Goal: Task Accomplishment & Management: Manage account settings

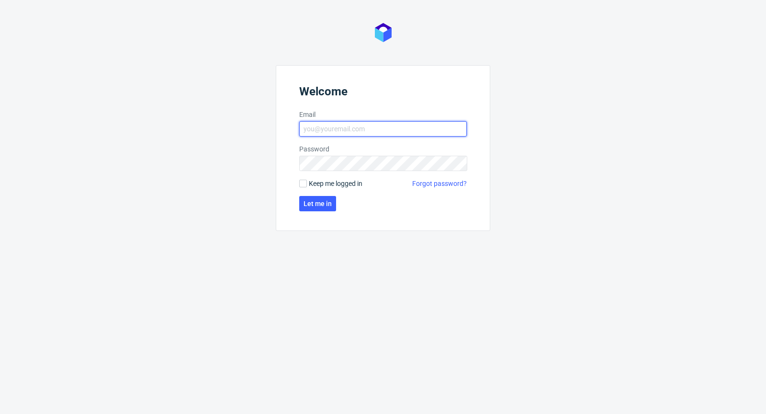
type input "[PERSON_NAME][EMAIL_ADDRESS][PERSON_NAME][DOMAIN_NAME]"
click at [325, 181] on span "Keep me logged in" at bounding box center [336, 184] width 54 height 10
click at [307, 181] on input "Keep me logged in" at bounding box center [303, 184] width 8 height 8
checkbox input "true"
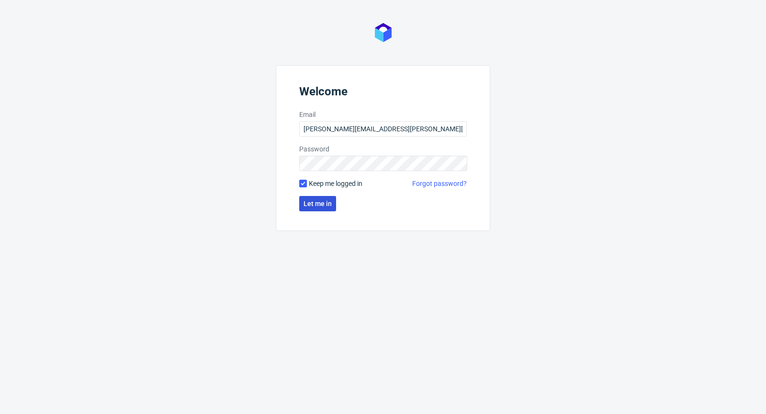
click at [317, 202] on span "Let me in" at bounding box center [318, 203] width 28 height 7
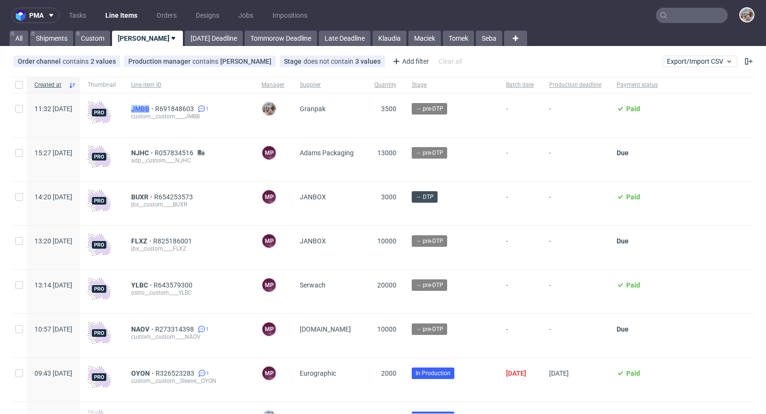
drag, startPoint x: 155, startPoint y: 105, endPoint x: 176, endPoint y: 107, distance: 21.2
click at [176, 107] on div "JMBB R691848603 1 custom__custom____JMBB" at bounding box center [189, 115] width 130 height 44
copy span "JMBB"
click at [155, 108] on span "JMBB" at bounding box center [143, 109] width 24 height 8
click at [680, 18] on input "text" at bounding box center [692, 15] width 72 height 15
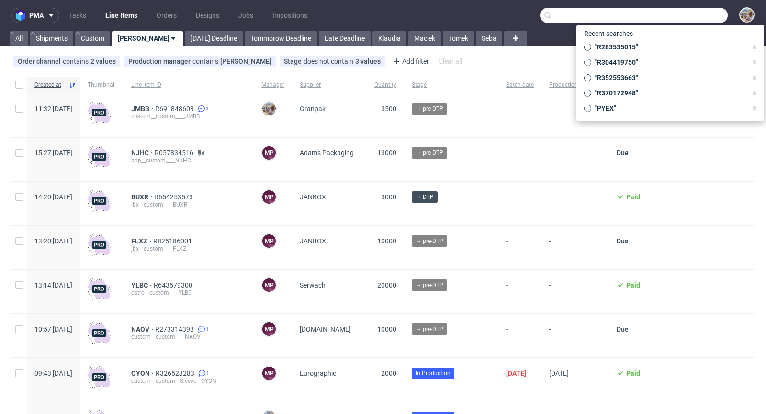
paste input "BQIA"
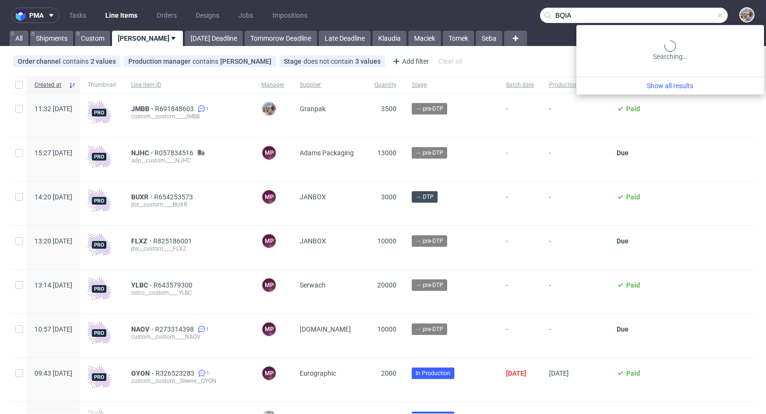
type input "BQIA"
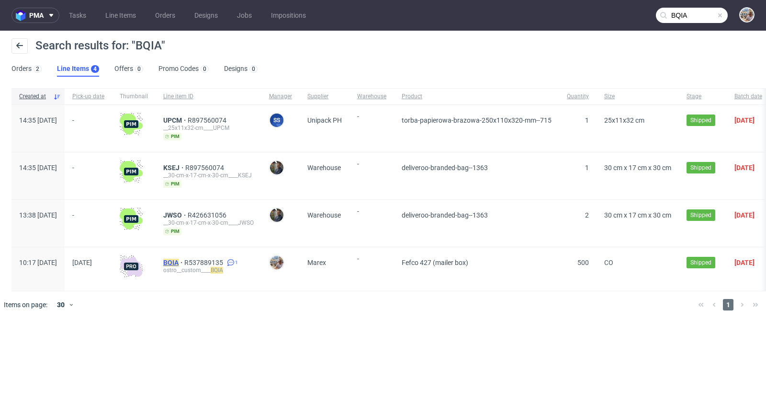
click at [179, 260] on mark "BQIA" at bounding box center [170, 263] width 15 height 8
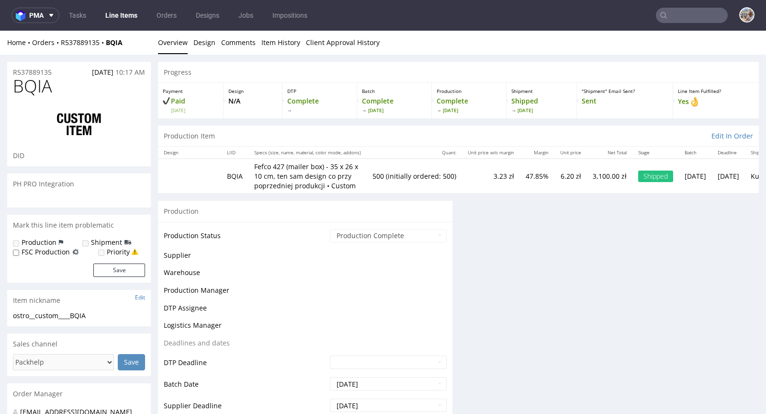
select select "in_progress"
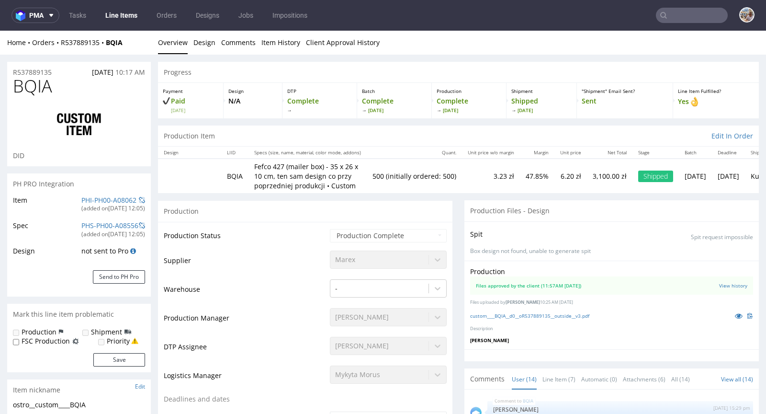
scroll to position [334, 0]
drag, startPoint x: 127, startPoint y: 44, endPoint x: 60, endPoint y: 43, distance: 67.1
click at [60, 43] on div "Home Orders R537889135 BQIA" at bounding box center [79, 43] width 144 height 10
copy div "R537889135 BQIA"
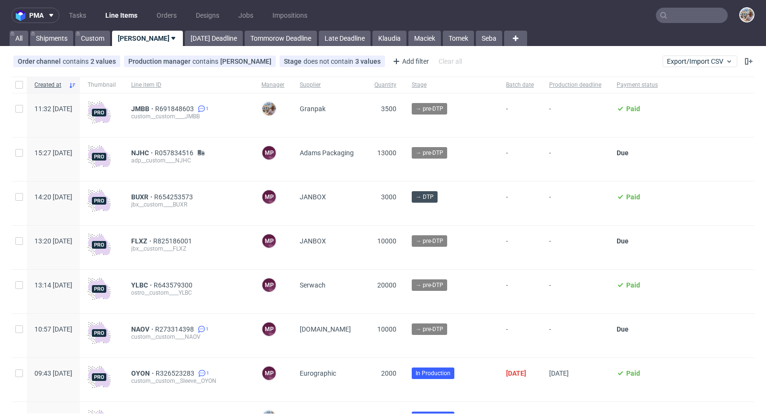
click at [687, 15] on input "text" at bounding box center [692, 15] width 72 height 15
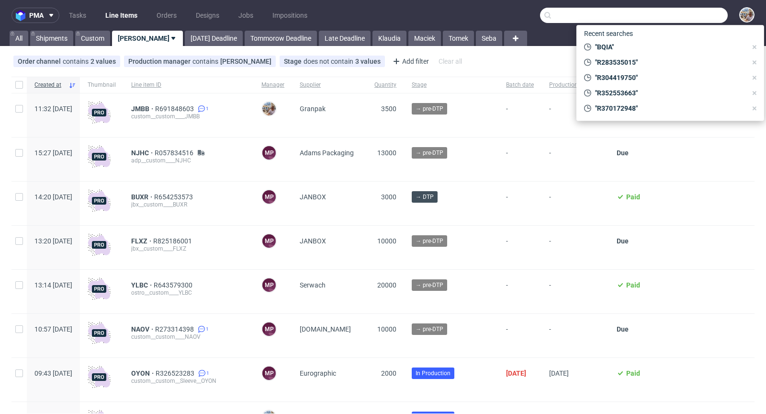
paste input "LEWO"
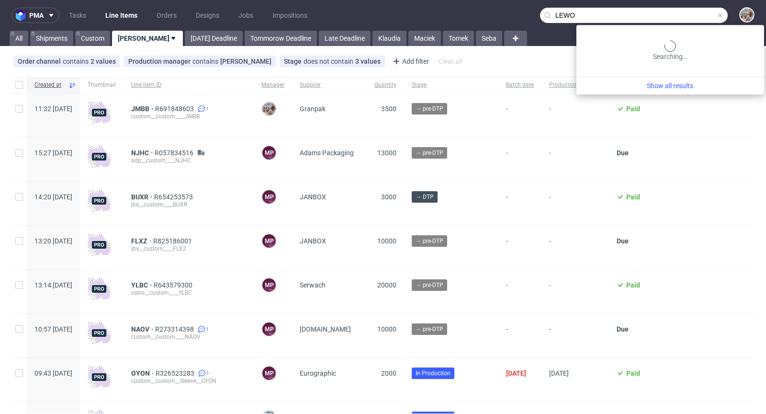
type input "LEWO"
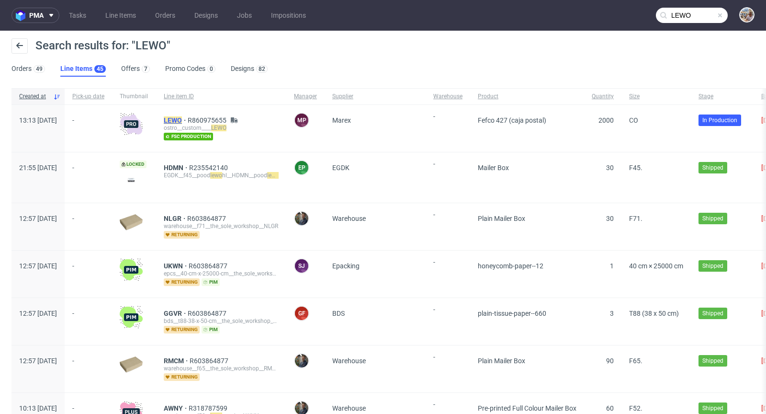
click at [182, 121] on mark "LEWO" at bounding box center [173, 120] width 18 height 8
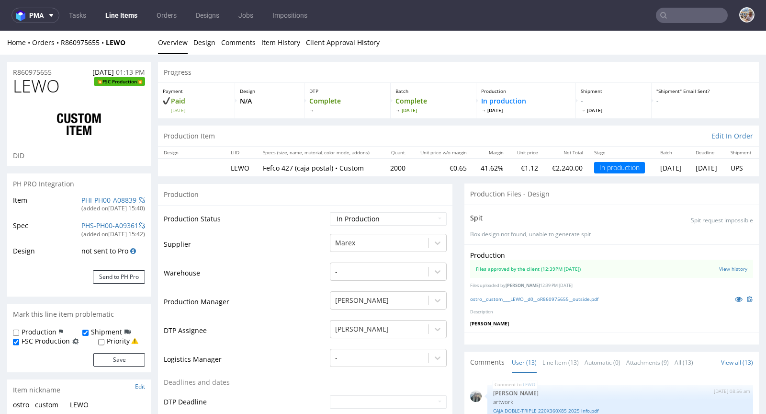
scroll to position [694, 0]
click at [735, 296] on icon at bounding box center [739, 299] width 8 height 7
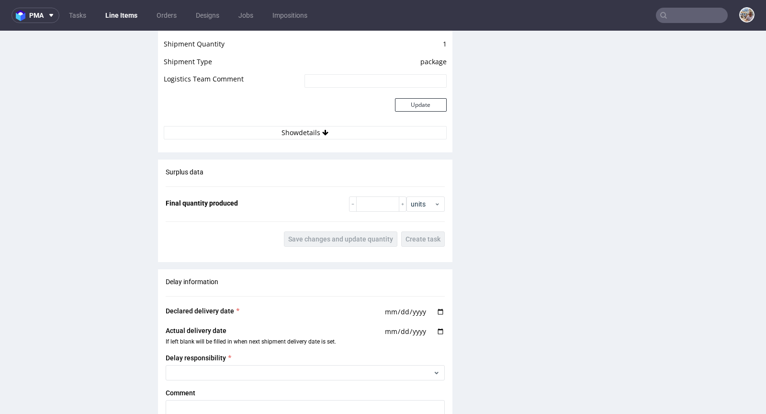
scroll to position [1378, 0]
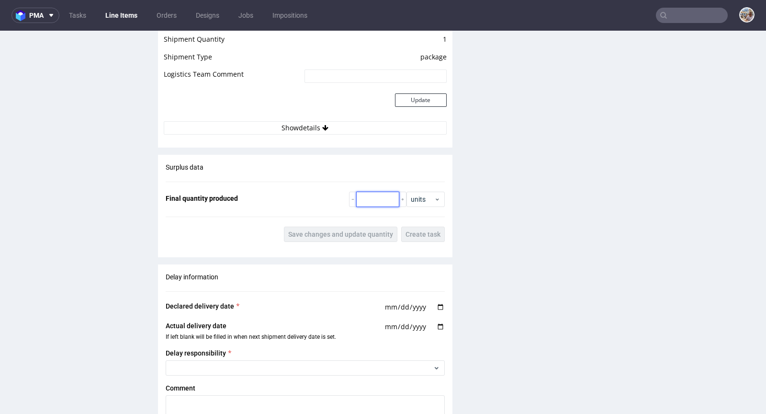
click at [364, 200] on input "number" at bounding box center [377, 199] width 43 height 15
type input "2000"
click at [337, 235] on span "Save changes and update quantity" at bounding box center [340, 234] width 105 height 7
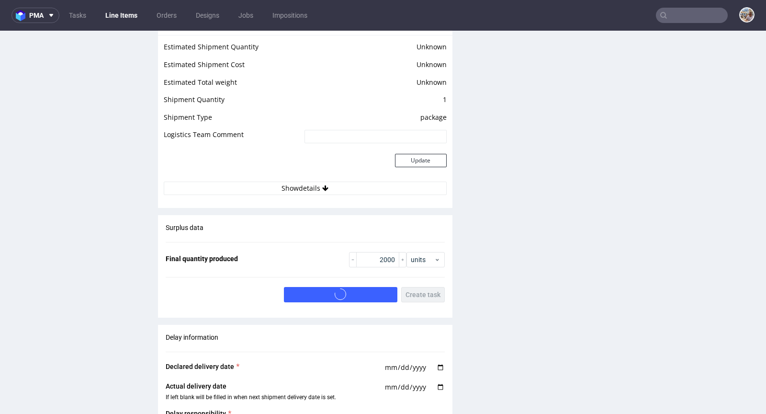
scroll to position [1178, 0]
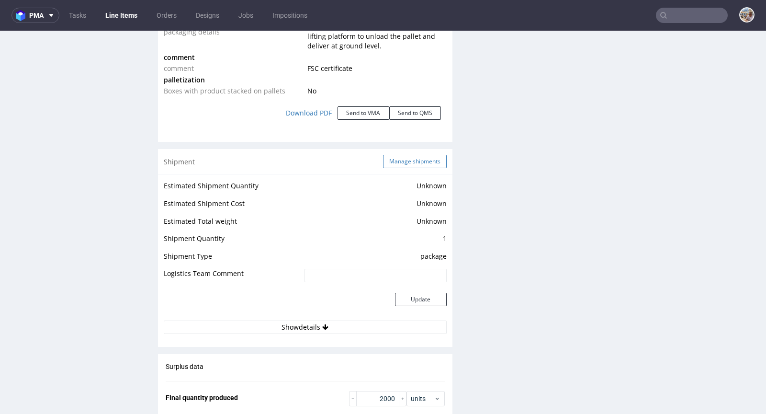
click at [394, 162] on button "Manage shipments" at bounding box center [415, 161] width 64 height 13
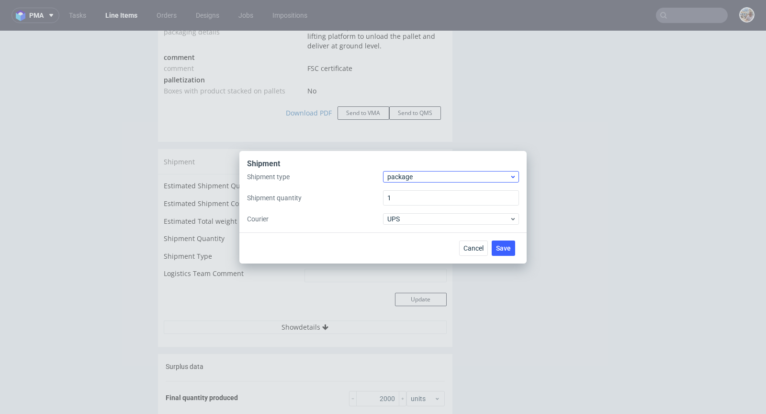
click at [439, 182] on div "package" at bounding box center [451, 176] width 136 height 11
click at [432, 188] on div "pallet package" at bounding box center [451, 205] width 136 height 42
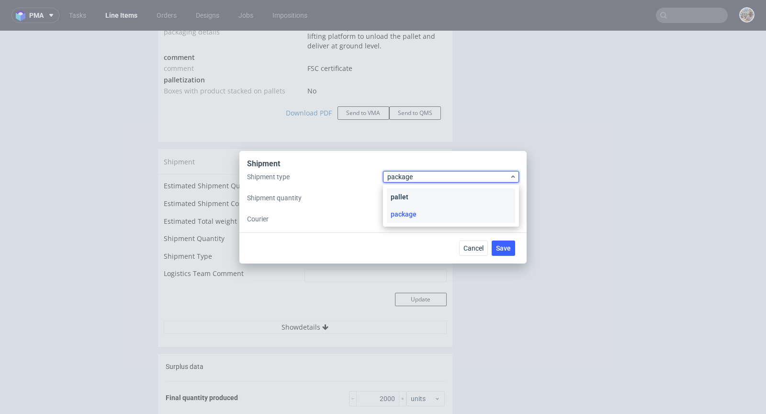
click at [430, 193] on div "pallet" at bounding box center [451, 196] width 128 height 17
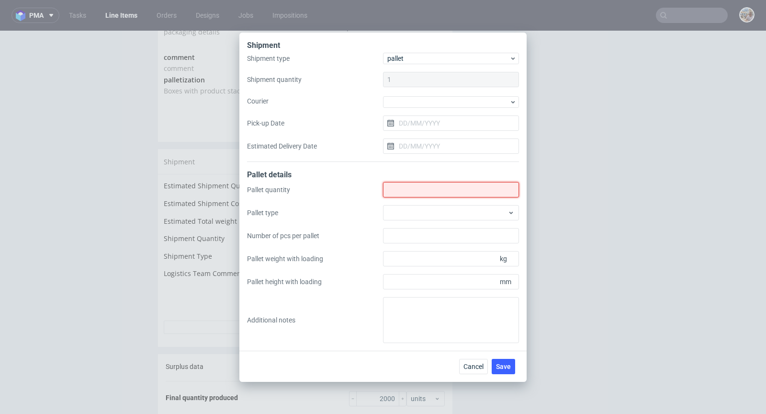
click at [430, 193] on input "Shipment type" at bounding box center [451, 189] width 136 height 15
type input "1"
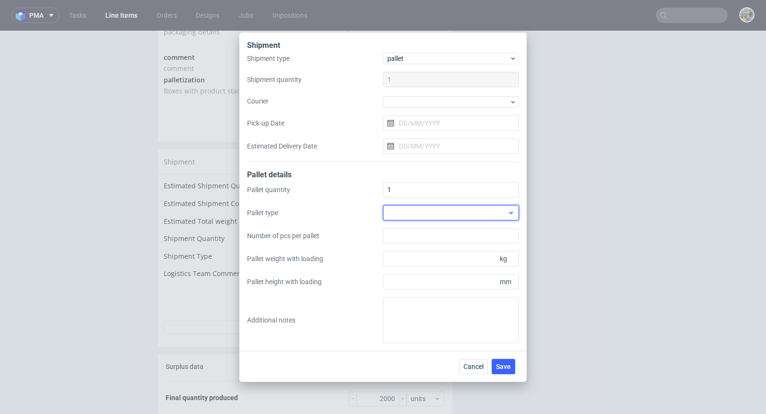
click at [461, 210] on div at bounding box center [451, 212] width 136 height 15
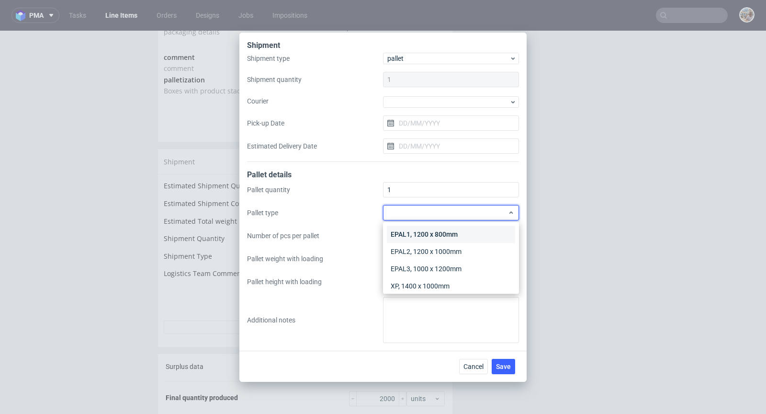
click at [456, 229] on div "EPAL1, 1200 x 800mm" at bounding box center [451, 234] width 128 height 17
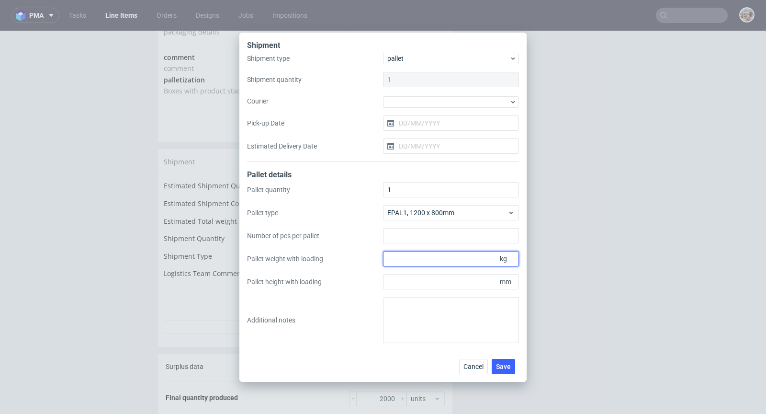
click at [448, 262] on input "Pallet weight with loading" at bounding box center [451, 258] width 136 height 15
type input "340"
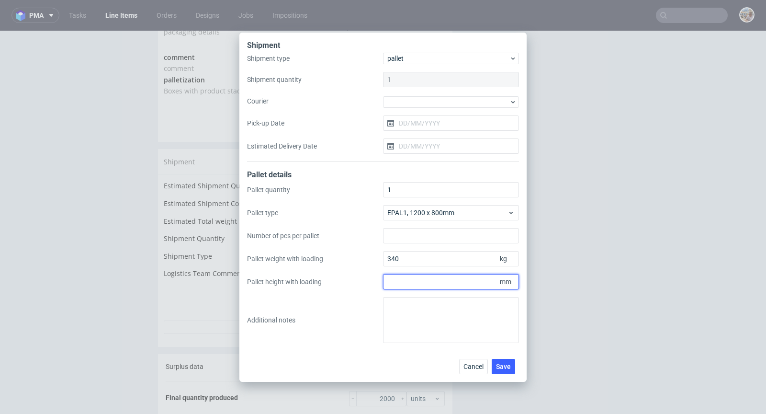
click at [433, 285] on input "Pallet height with loading" at bounding box center [451, 281] width 136 height 15
type input "1700"
click at [508, 364] on span "Save" at bounding box center [503, 366] width 15 height 7
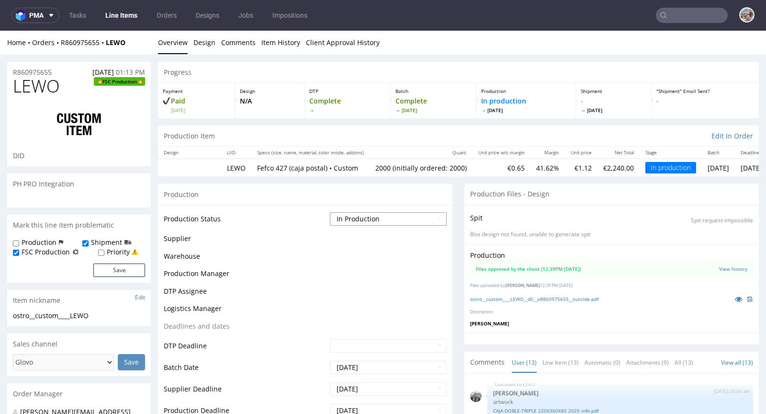
scroll to position [694, 0]
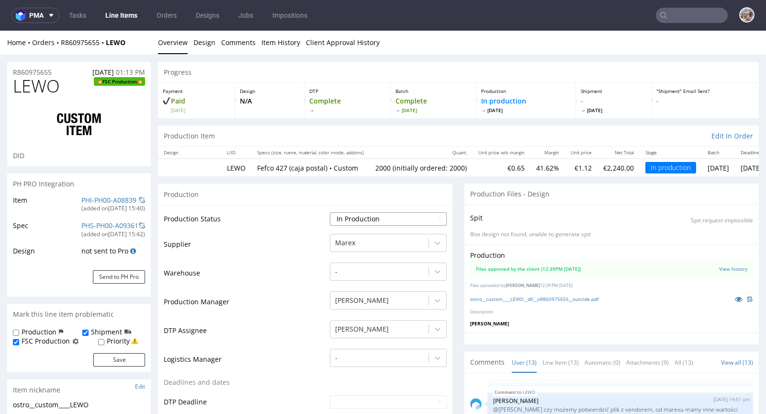
click at [375, 215] on select "Waiting for Artwork Waiting for Diecut Waiting for Mockup Waiting for DTP Waiti…" at bounding box center [388, 218] width 117 height 13
select select "production_complete"
click at [330, 212] on select "Waiting for Artwork Waiting for Diecut Waiting for Mockup Waiting for DTP Waiti…" at bounding box center [388, 218] width 117 height 13
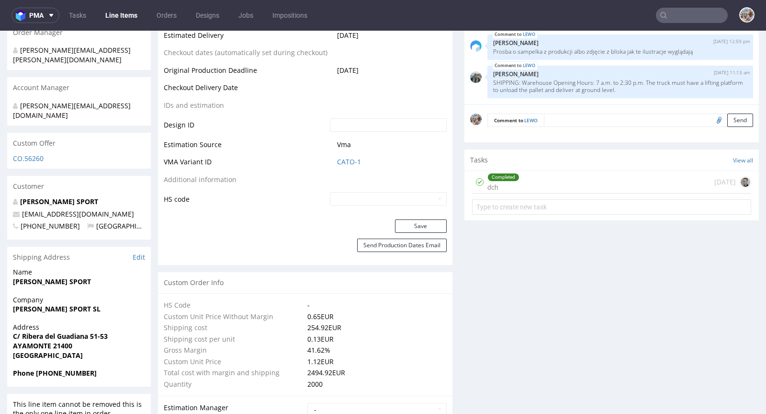
scroll to position [461, 0]
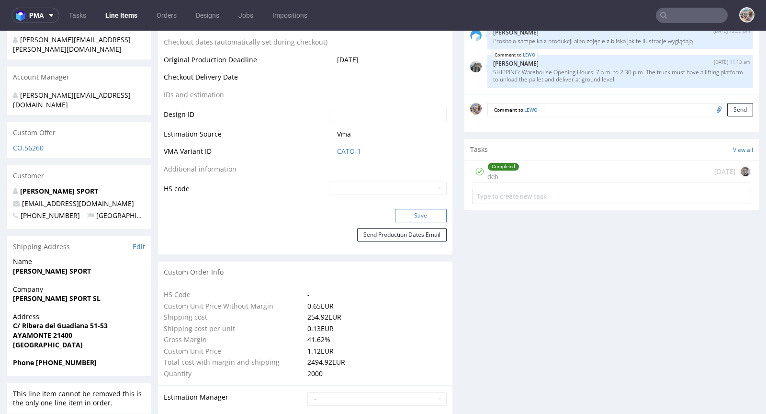
click at [418, 217] on button "Save" at bounding box center [421, 215] width 52 height 13
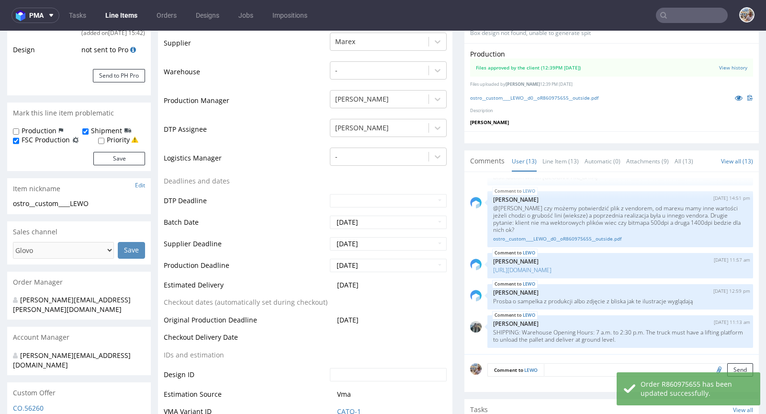
scroll to position [0, 0]
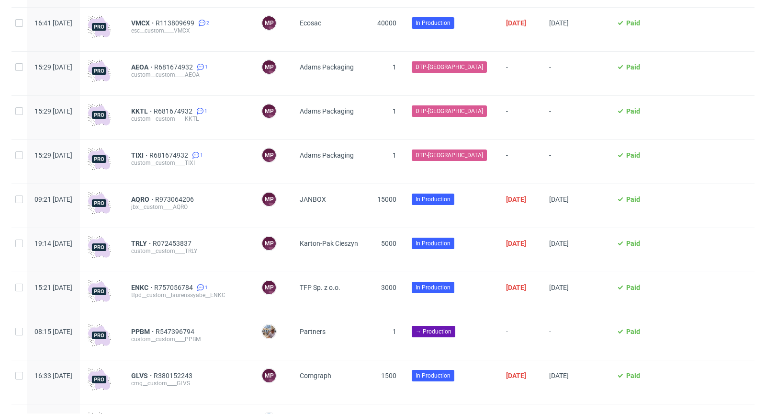
scroll to position [485, 0]
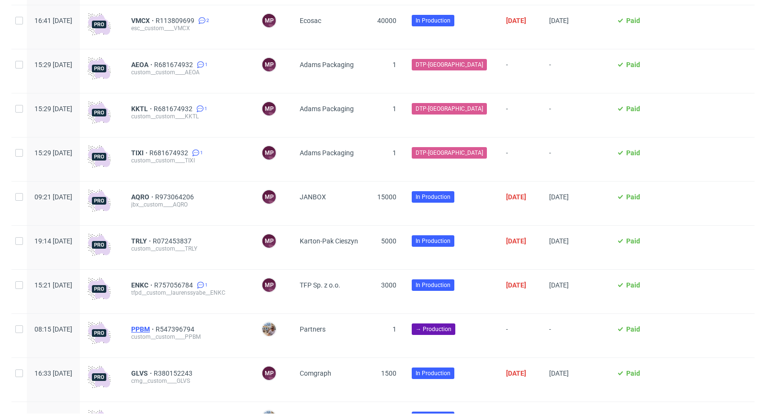
click at [156, 329] on span "PPBM" at bounding box center [143, 329] width 24 height 8
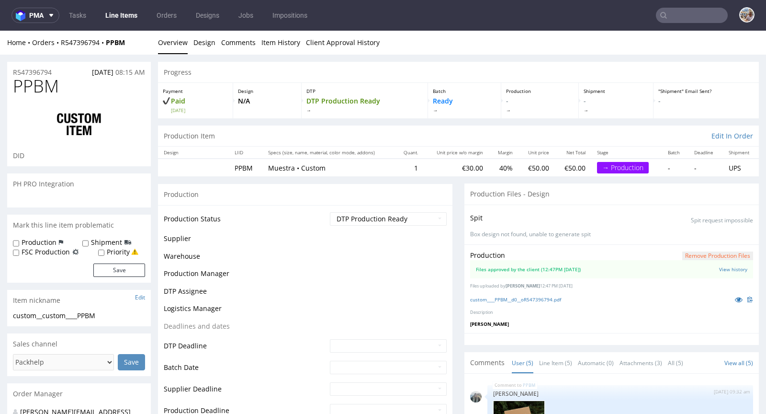
scroll to position [21, 0]
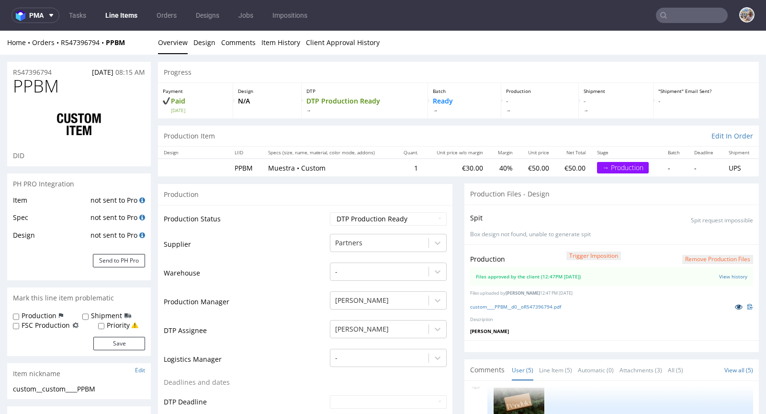
click at [735, 303] on icon at bounding box center [739, 306] width 8 height 7
click at [533, 305] on link "custom____PPBM__d0__oR547396794.pdf" at bounding box center [515, 306] width 91 height 7
click at [362, 214] on select "Waiting for Artwork Waiting for Diecut Waiting for Mockup Waiting for DTP Waiti…" at bounding box center [388, 218] width 117 height 13
click at [364, 220] on select "Waiting for Artwork Waiting for Diecut Waiting for Mockup Waiting for DTP Waiti…" at bounding box center [388, 218] width 117 height 13
select select "production_in_process"
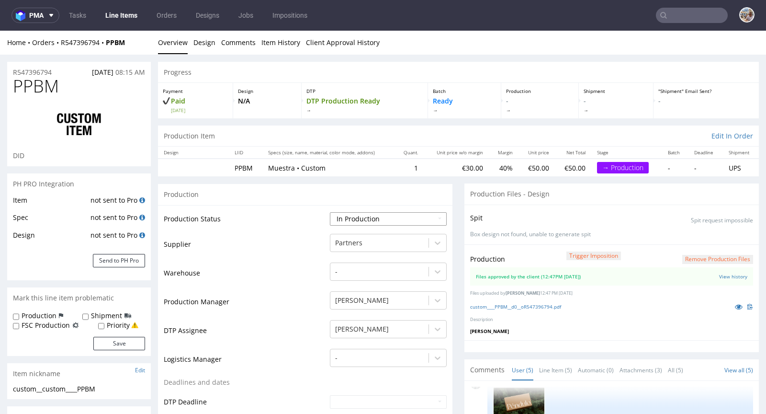
click at [330, 212] on select "Waiting for Artwork Waiting for Diecut Waiting for Mockup Waiting for DTP Waiti…" at bounding box center [388, 218] width 117 height 13
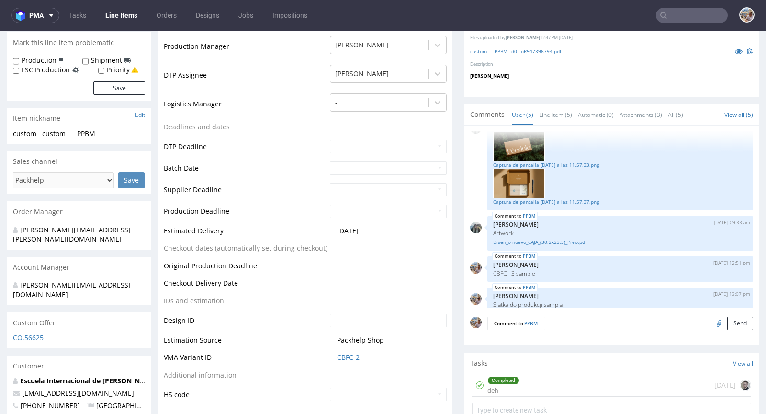
scroll to position [257, 0]
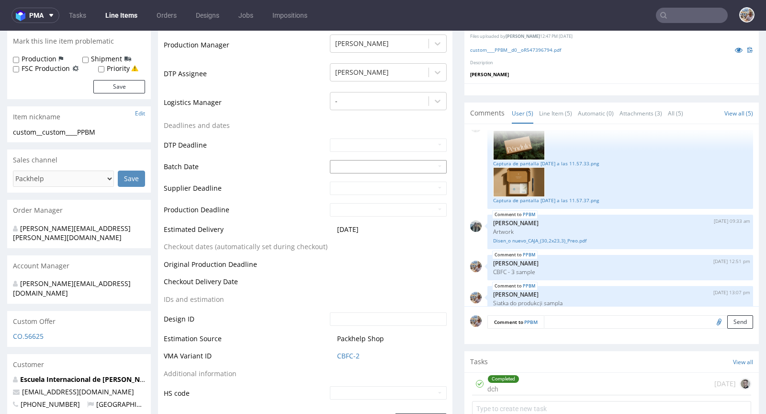
click at [347, 166] on input "text" at bounding box center [388, 166] width 117 height 13
click at [383, 93] on td "10" at bounding box center [380, 94] width 15 height 14
type input "[DATE]"
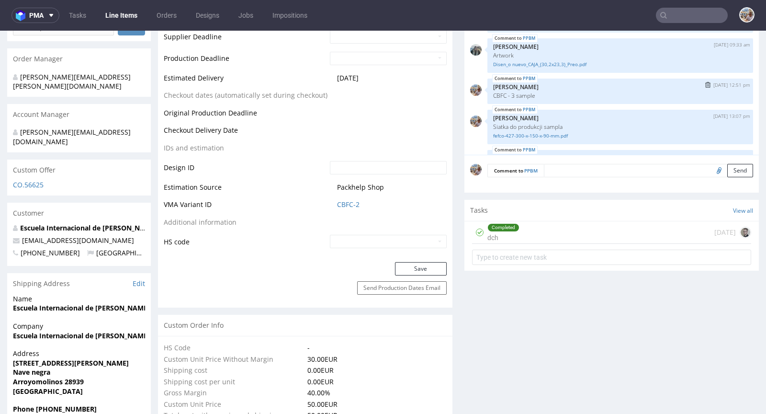
scroll to position [79, 0]
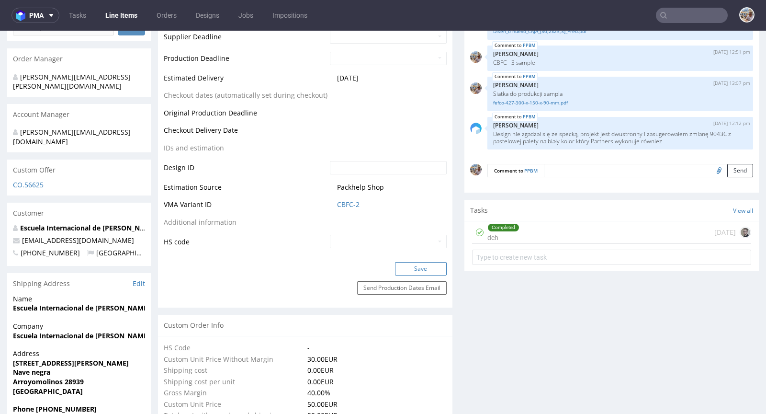
click at [411, 267] on button "Save" at bounding box center [421, 268] width 52 height 13
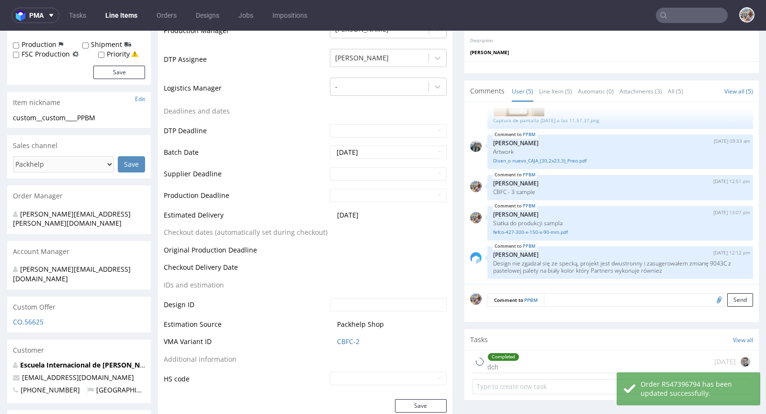
scroll to position [0, 0]
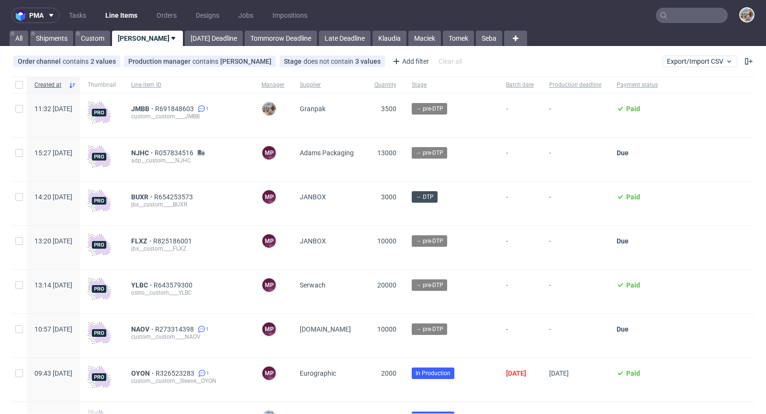
click at [690, 15] on input "text" at bounding box center [692, 15] width 72 height 15
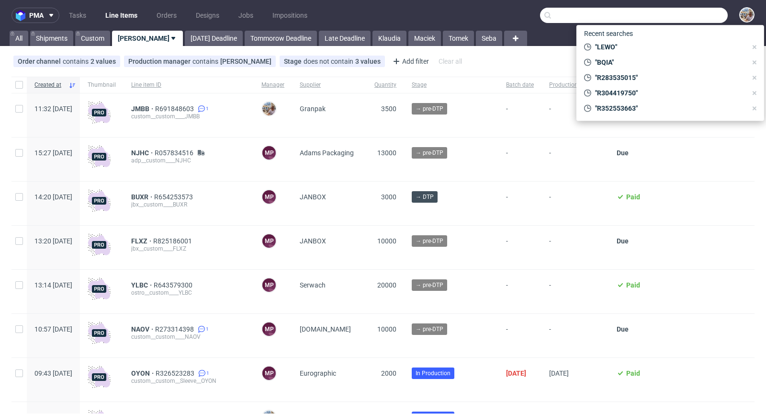
paste input "ZLHL"
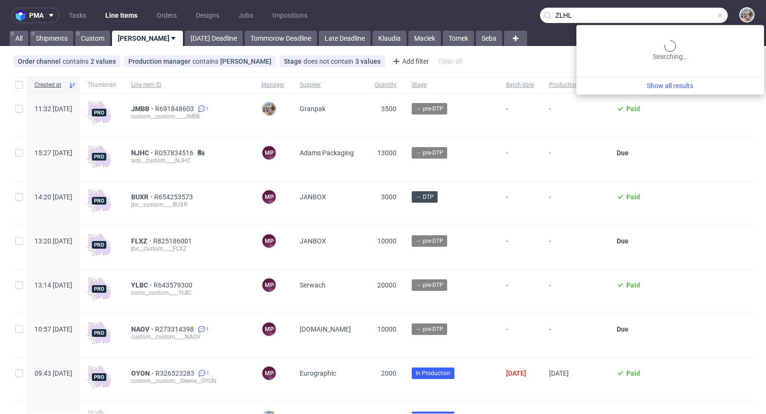
type input "ZLHL"
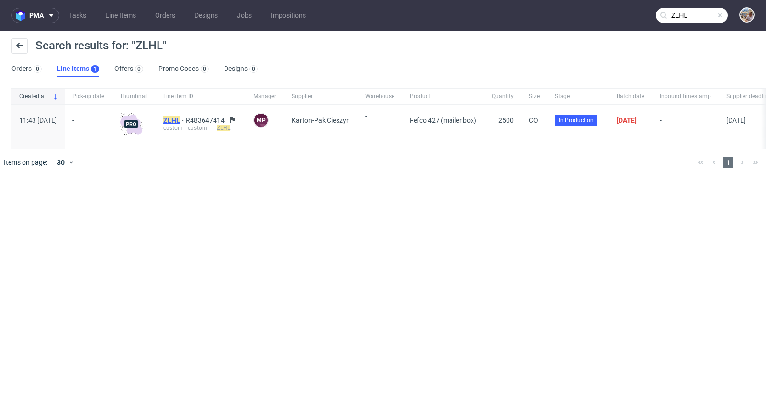
click at [180, 119] on mark "ZLHL" at bounding box center [171, 120] width 17 height 8
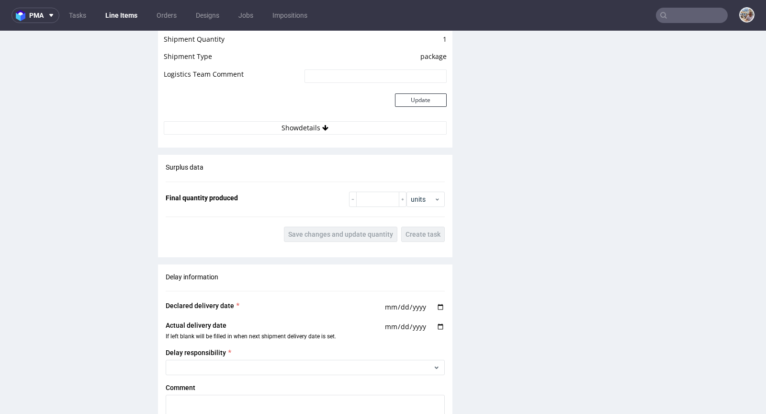
scroll to position [1400, 0]
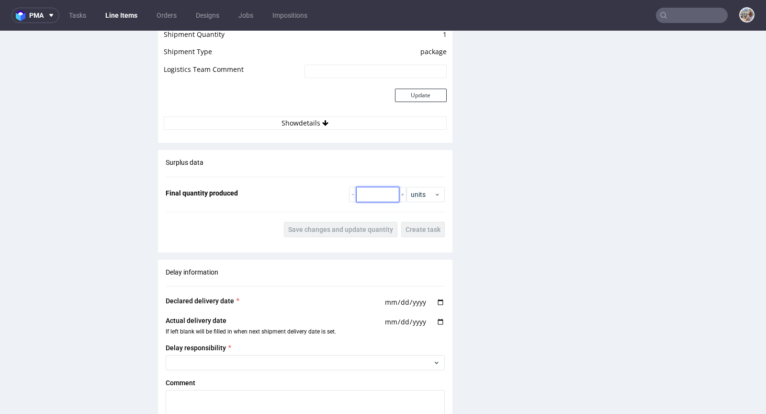
click at [366, 187] on input "number" at bounding box center [377, 194] width 43 height 15
paste input "2550"
type input "2550"
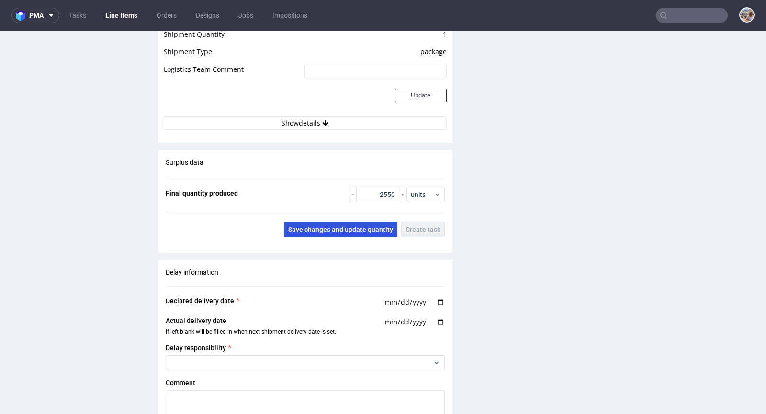
click at [356, 226] on span "Save changes and update quantity" at bounding box center [340, 229] width 105 height 7
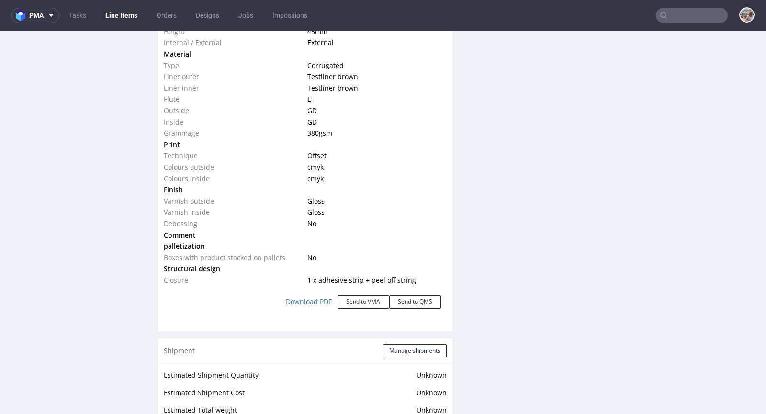
scroll to position [1162, 0]
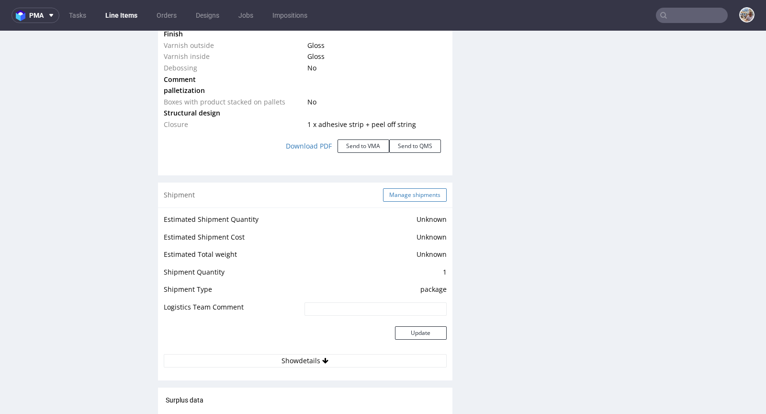
click at [395, 190] on button "Manage shipments" at bounding box center [415, 194] width 64 height 13
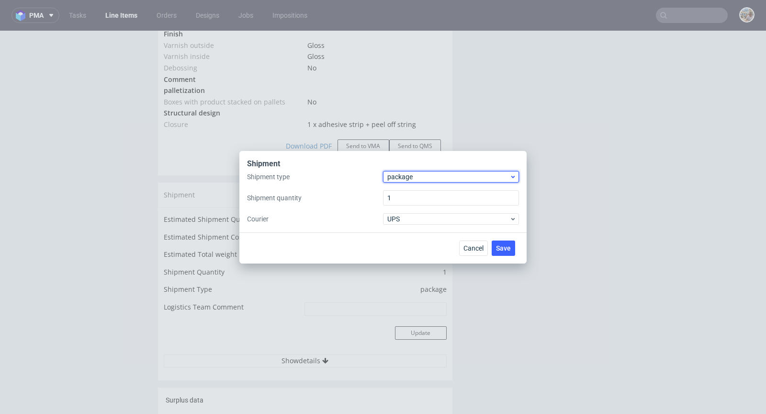
click at [460, 174] on span "package" at bounding box center [449, 177] width 122 height 10
click at [444, 196] on div "pallet" at bounding box center [451, 196] width 128 height 17
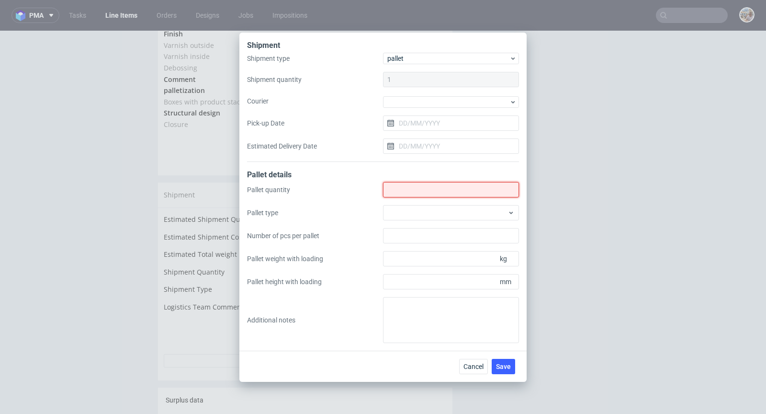
click at [440, 193] on input "Shipment type" at bounding box center [451, 189] width 136 height 15
type input "2"
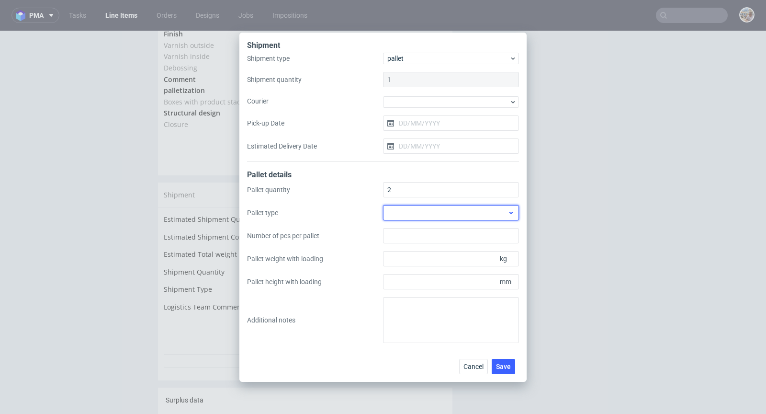
click at [460, 213] on div at bounding box center [451, 212] width 136 height 15
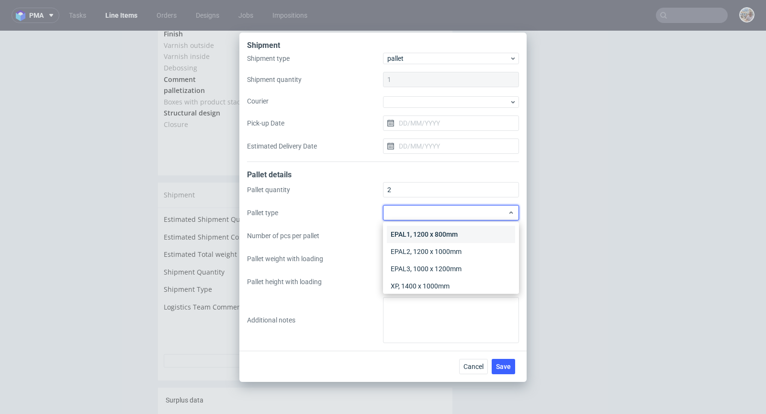
click at [446, 232] on div "EPAL1, 1200 x 800mm" at bounding box center [451, 234] width 128 height 17
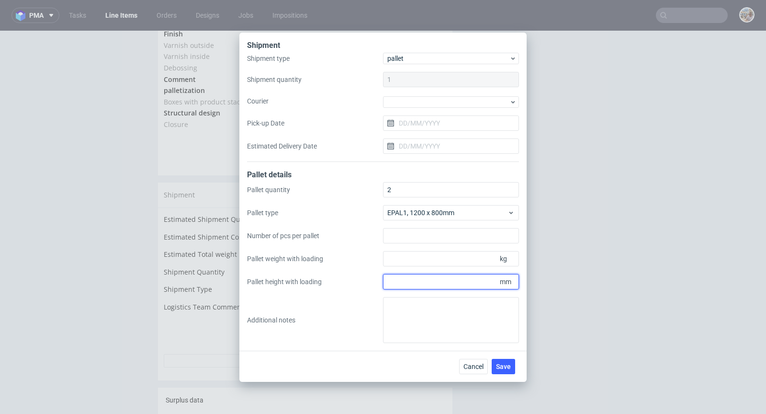
click at [457, 282] on input "Pallet height with loading" at bounding box center [451, 281] width 136 height 15
type input "1500"
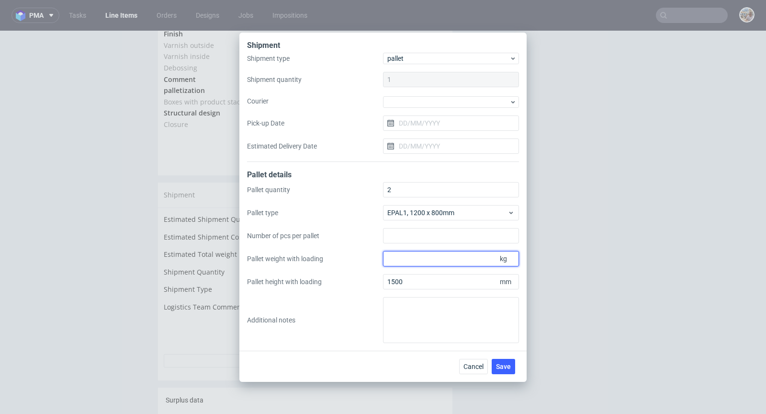
click at [453, 265] on input "Pallet weight with loading" at bounding box center [451, 258] width 136 height 15
type input "540"
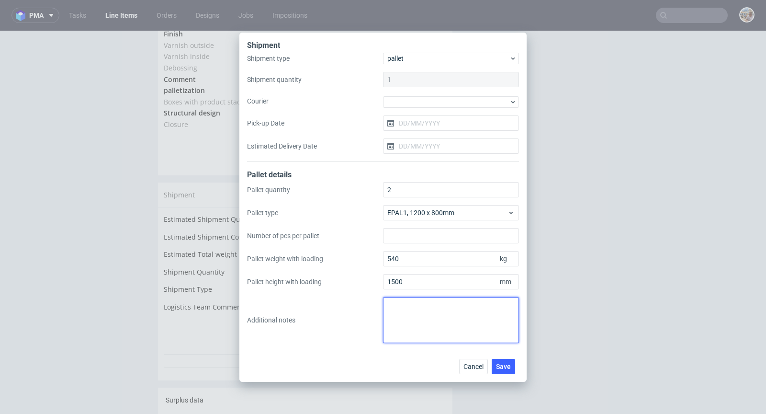
click at [416, 304] on textarea at bounding box center [451, 320] width 136 height 46
paste textarea "2 palety 800*1200*1500 waga łącznie 540kg"
type textarea "2 palety 800*1200*1500 waga łącznie 540kg"
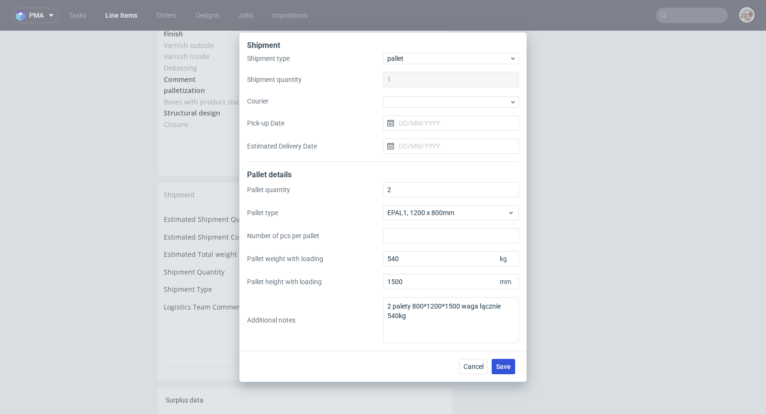
click at [506, 368] on span "Save" at bounding box center [503, 366] width 15 height 7
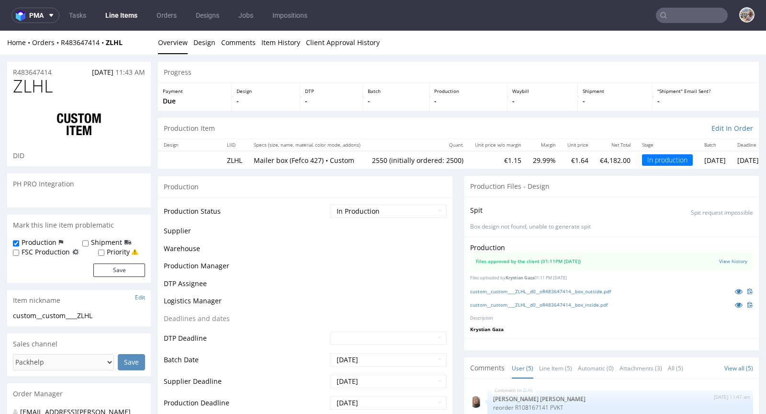
scroll to position [85, 0]
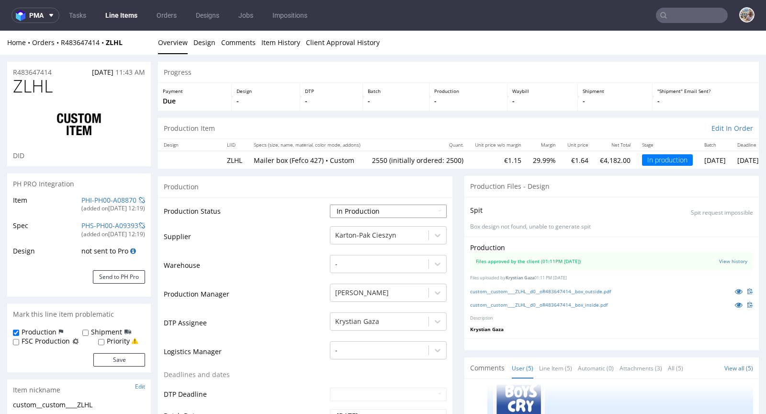
click at [359, 211] on select "Waiting for Artwork Waiting for Diecut Waiting for Mockup Waiting for DTP Waiti…" at bounding box center [388, 211] width 117 height 13
select select "production_complete"
click at [330, 205] on select "Waiting for Artwork Waiting for Diecut Waiting for Mockup Waiting for DTP Waiti…" at bounding box center [388, 211] width 117 height 13
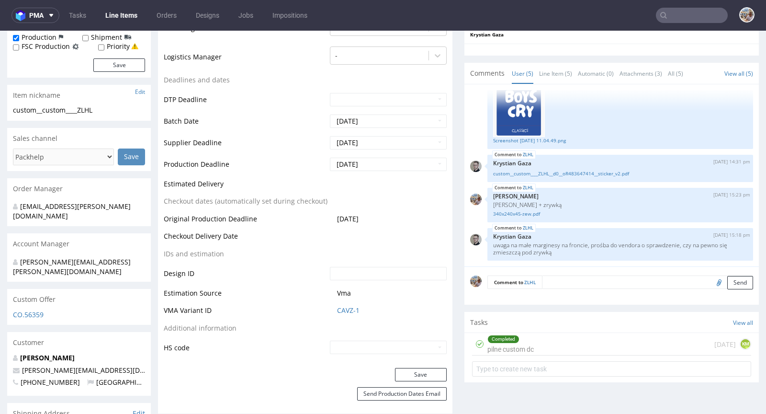
scroll to position [295, 0]
click at [406, 375] on button "Save" at bounding box center [421, 373] width 52 height 13
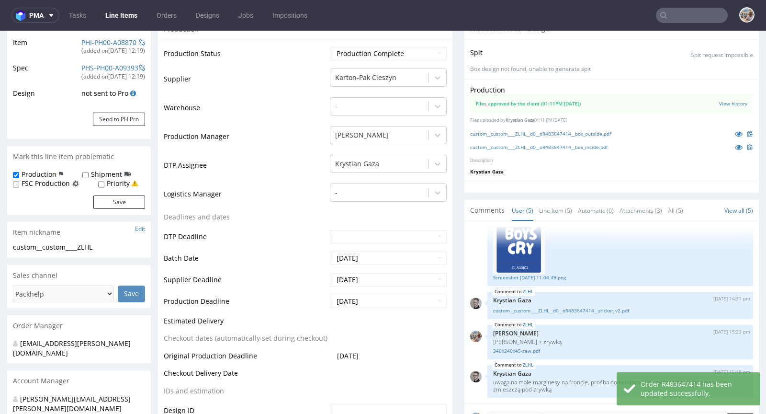
scroll to position [0, 0]
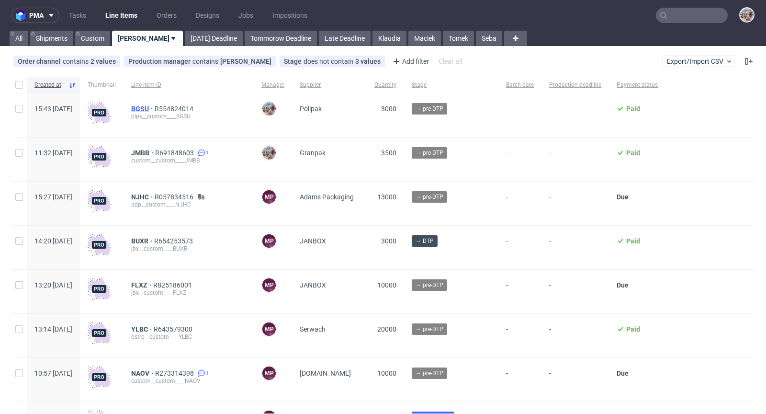
click at [155, 105] on span "BGSU" at bounding box center [142, 109] width 23 height 8
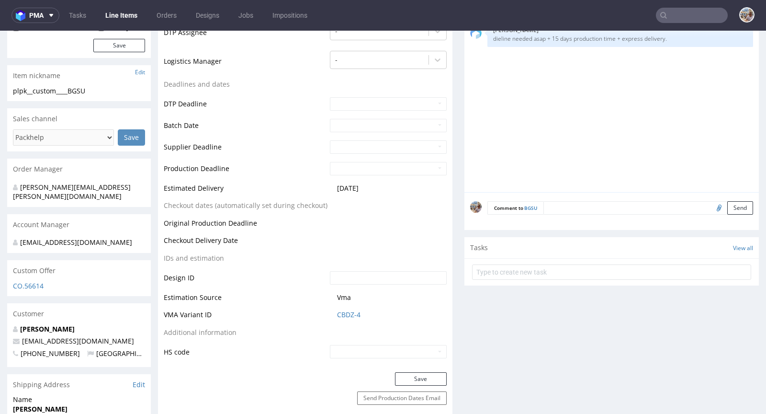
scroll to position [298, 0]
click at [351, 310] on link "CBDZ-4" at bounding box center [348, 315] width 23 height 10
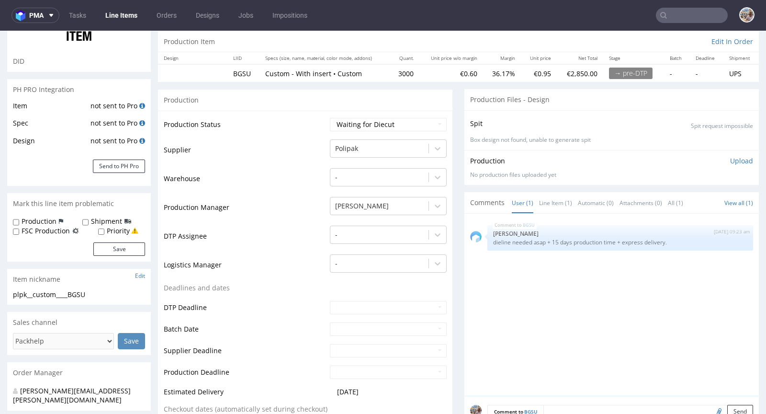
scroll to position [0, 0]
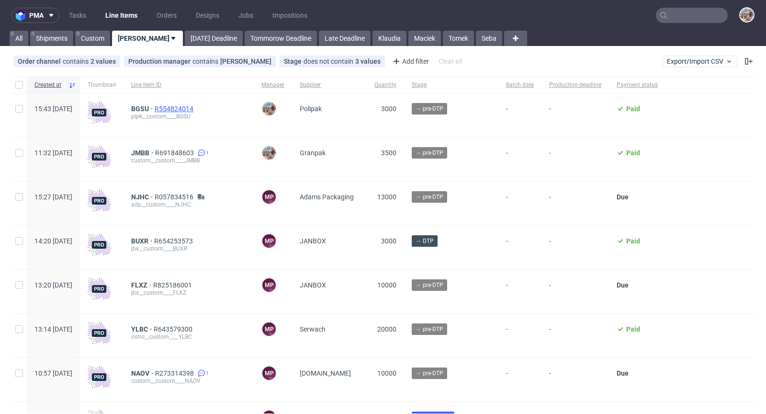
click at [195, 109] on span "R554824014" at bounding box center [175, 109] width 41 height 8
click at [195, 111] on span "R554824014" at bounding box center [175, 109] width 41 height 8
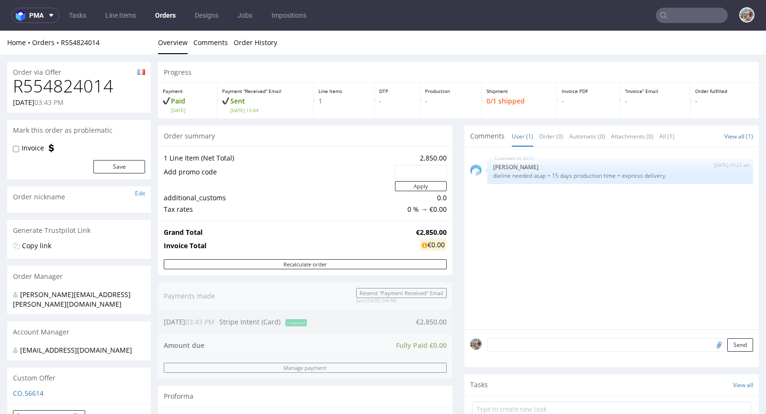
scroll to position [213, 0]
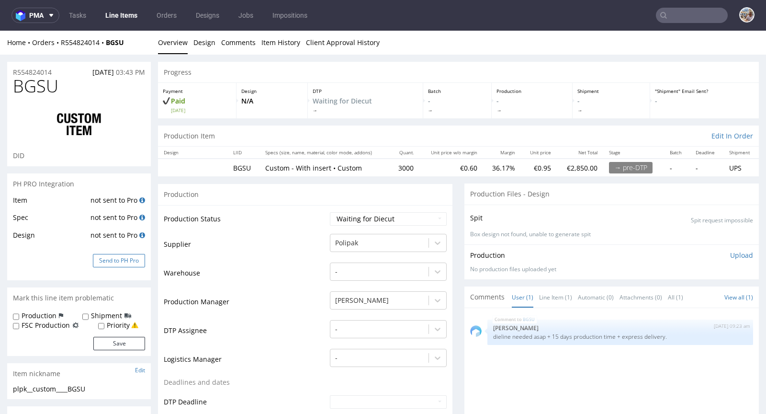
click at [130, 260] on button "Send to PH Pro" at bounding box center [119, 260] width 52 height 13
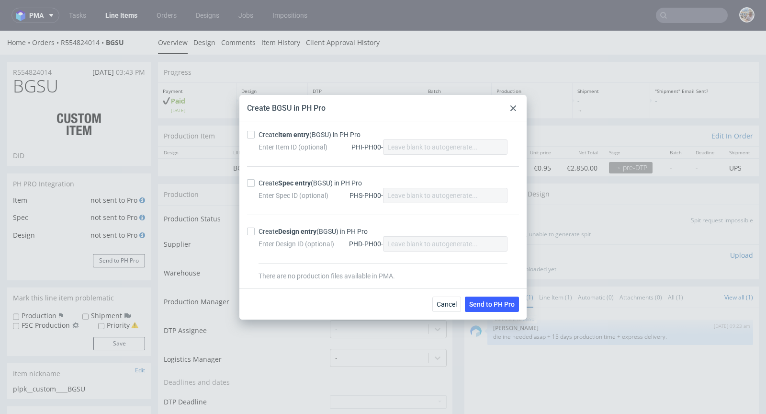
click at [269, 137] on div "Create Item entry (BGSU) in PH Pro" at bounding box center [310, 135] width 102 height 10
click at [255, 137] on input "Create Item entry (BGSU) in PH Pro" at bounding box center [251, 135] width 8 height 8
checkbox input "true"
click at [271, 182] on div "Create Spec entry (BGSU) in PH Pro" at bounding box center [310, 183] width 103 height 10
click at [255, 182] on input "Create Spec entry (BGSU) in PH Pro" at bounding box center [251, 183] width 8 height 8
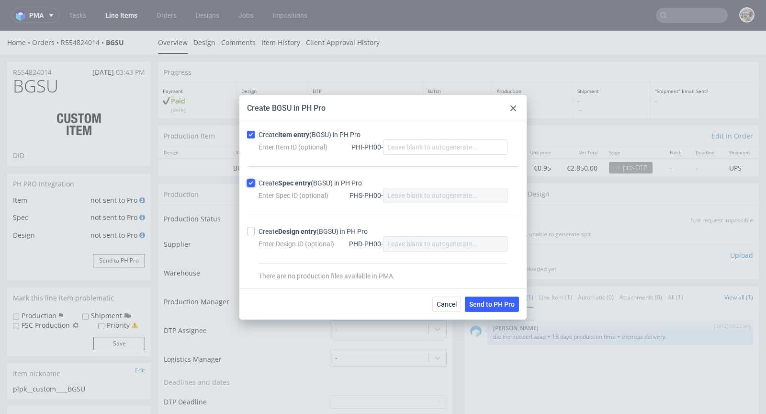
checkbox input "true"
click at [486, 301] on span "Send to PH Pro" at bounding box center [492, 304] width 46 height 7
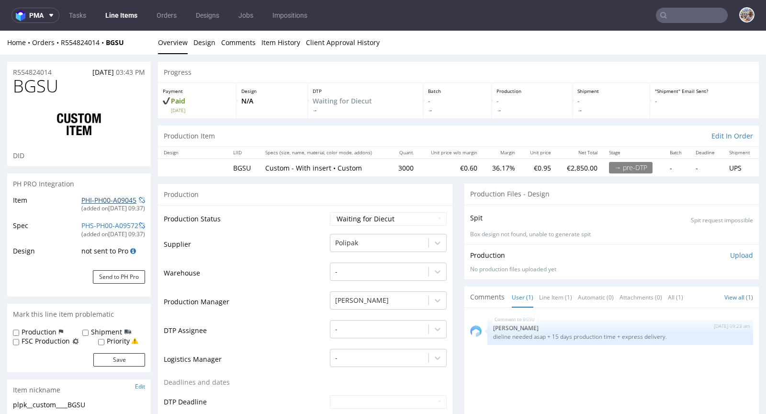
click at [100, 203] on link "PHI-PH00-A09045" at bounding box center [108, 199] width 55 height 9
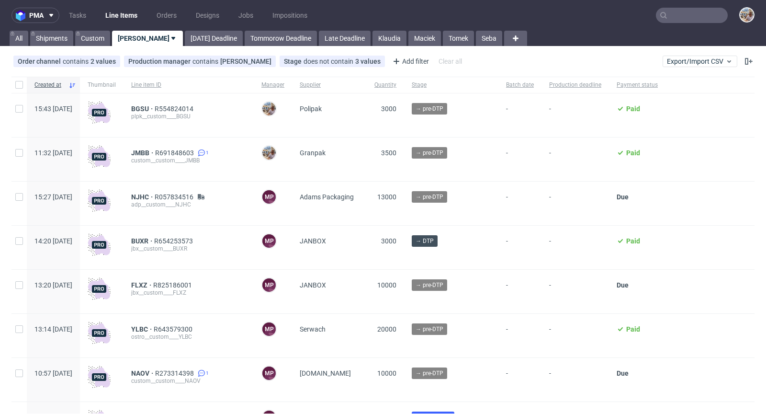
click at [698, 16] on input "text" at bounding box center [692, 15] width 72 height 15
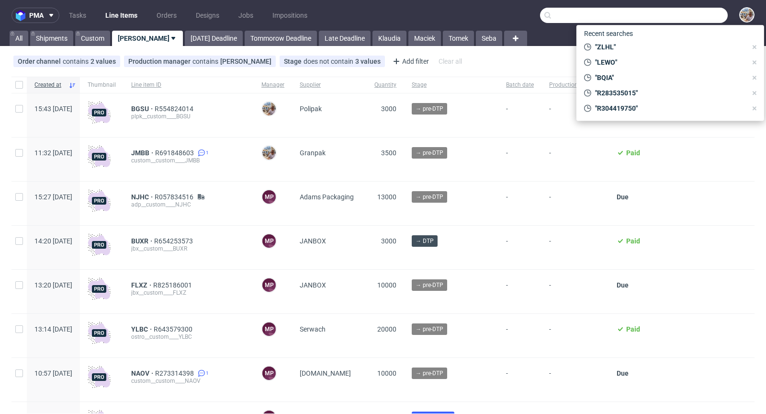
paste input "FRGX"
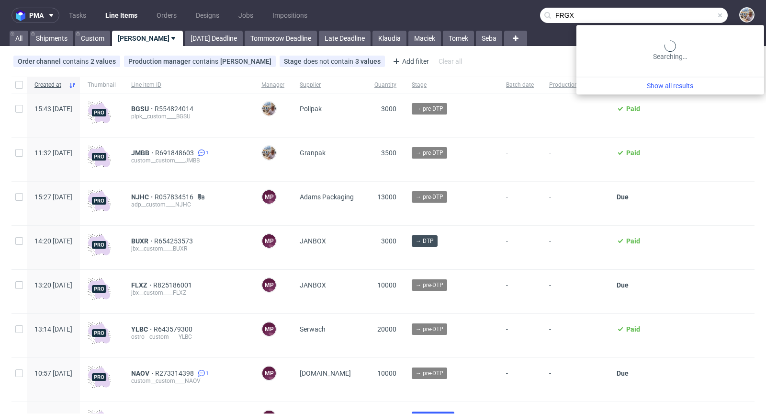
type input "FRGX"
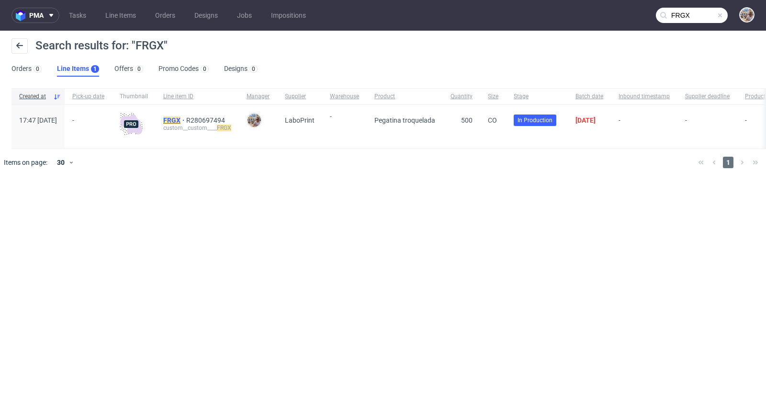
click at [181, 116] on mark "FRGX" at bounding box center [171, 120] width 17 height 8
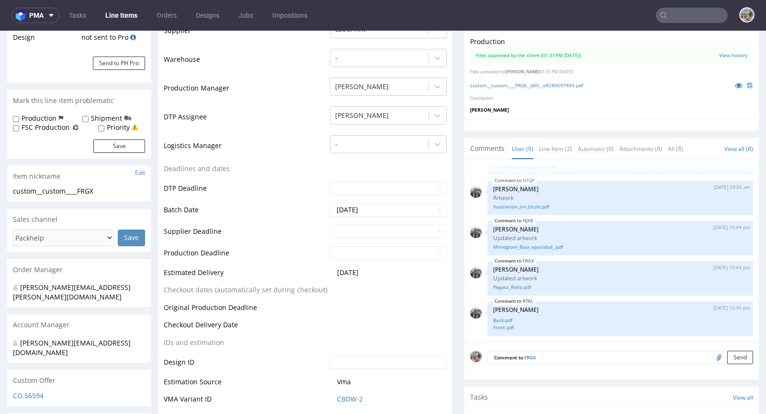
scroll to position [209, 0]
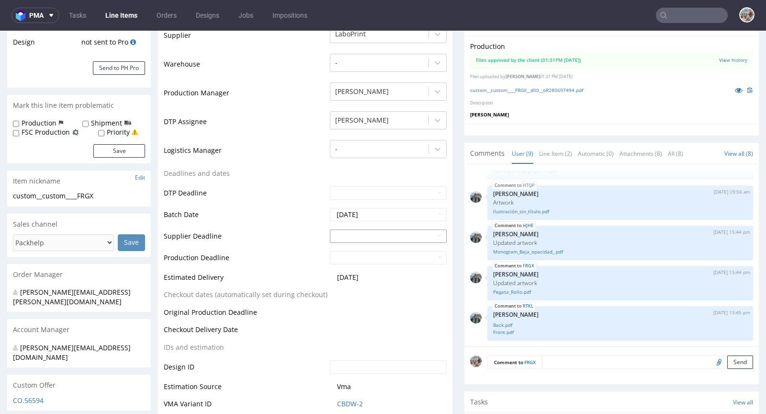
click at [341, 232] on input "text" at bounding box center [388, 235] width 117 height 13
click at [320, 197] on td "DTP Deadline" at bounding box center [246, 196] width 164 height 22
click at [361, 232] on input "text" at bounding box center [388, 235] width 117 height 13
click at [364, 178] on td "16" at bounding box center [365, 178] width 14 height 14
type input "2025-09-16"
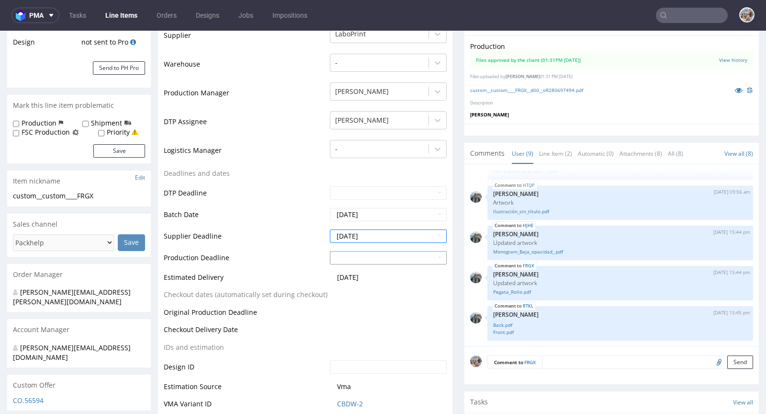
click at [350, 262] on input "text" at bounding box center [388, 257] width 117 height 13
click at [390, 199] on td "18" at bounding box center [395, 199] width 14 height 14
type input "2025-09-18"
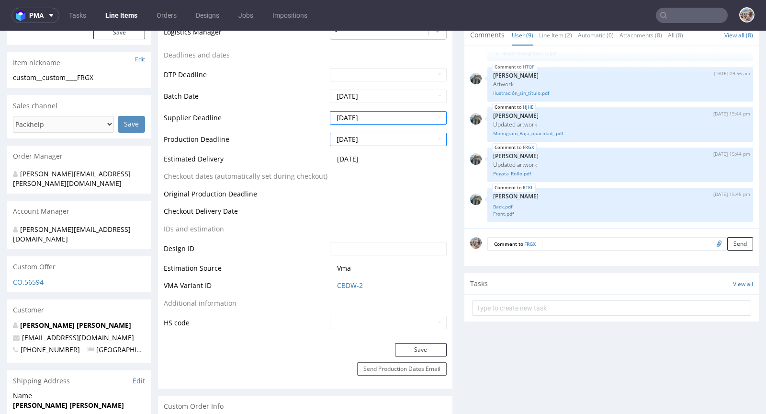
scroll to position [387, 0]
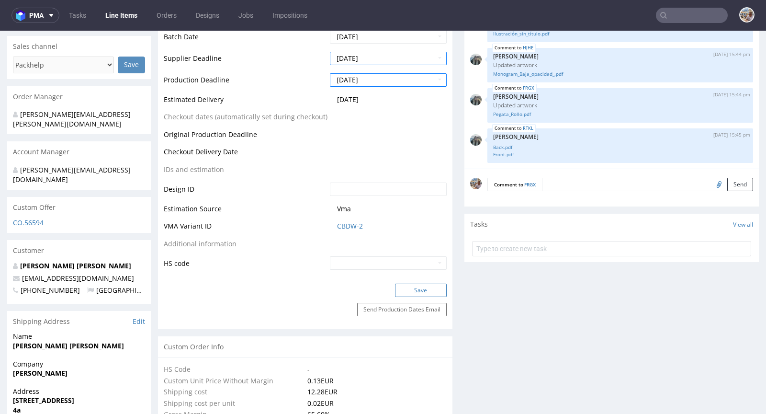
click at [414, 290] on button "Save" at bounding box center [421, 290] width 52 height 13
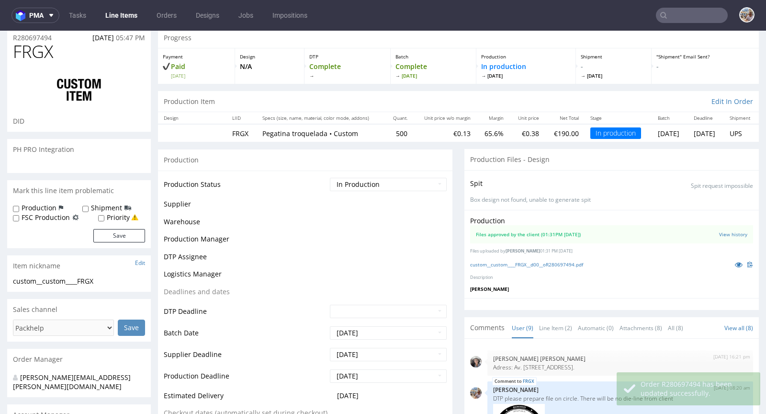
scroll to position [388, 0]
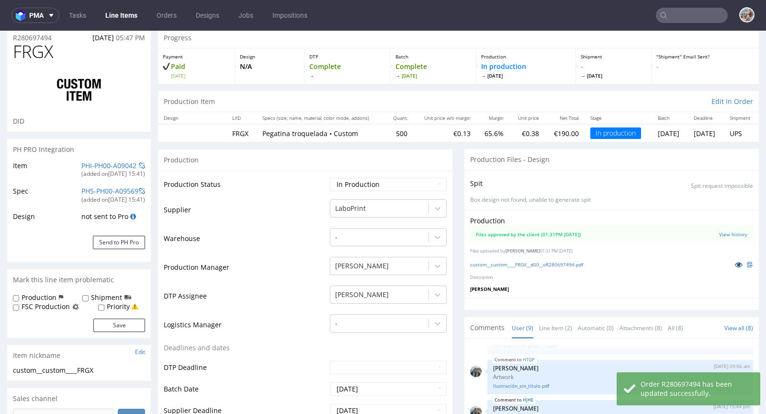
click at [735, 263] on icon at bounding box center [739, 264] width 8 height 7
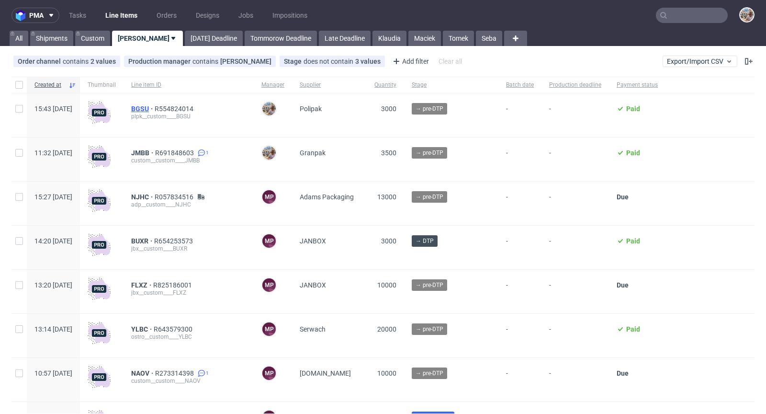
click at [155, 105] on span "BGSU" at bounding box center [142, 109] width 23 height 8
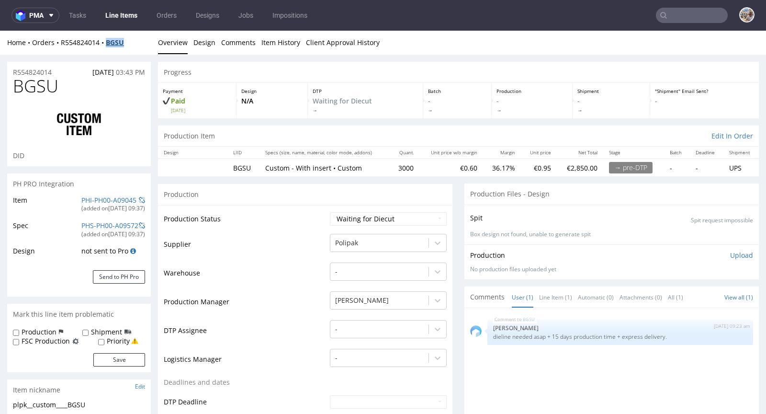
drag, startPoint x: 133, startPoint y: 43, endPoint x: 108, endPoint y: 42, distance: 25.4
click at [108, 42] on div "Home Orders R554824014 BGSU" at bounding box center [79, 43] width 144 height 10
copy strong "BGSU"
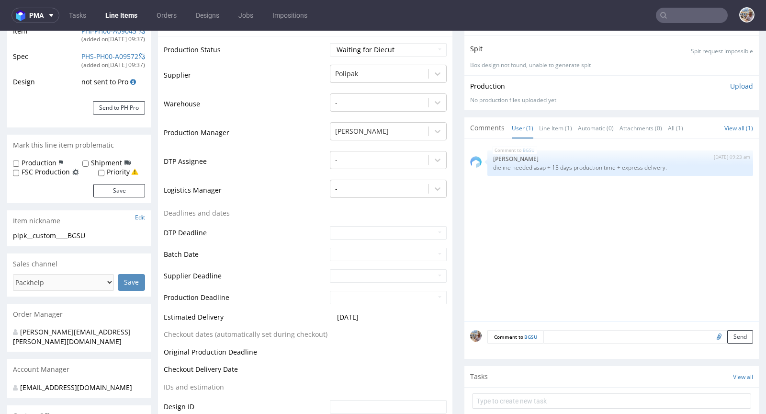
scroll to position [173, 0]
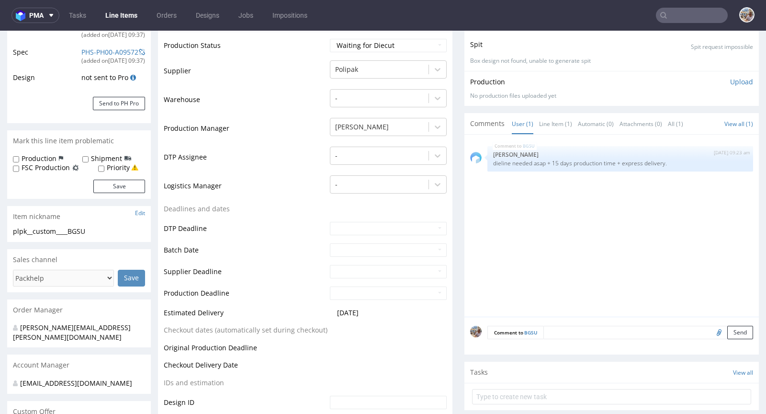
click at [563, 330] on textarea at bounding box center [649, 332] width 210 height 13
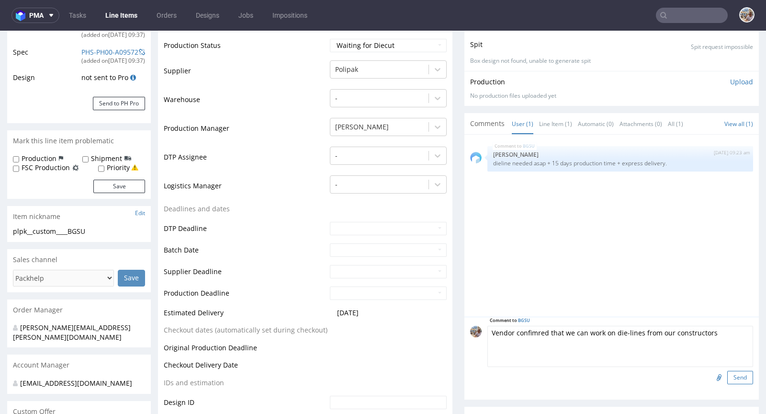
type textarea "Vendor confimred that we can work on die-lines from our constructors"
click at [728, 371] on button "Send" at bounding box center [741, 377] width 26 height 13
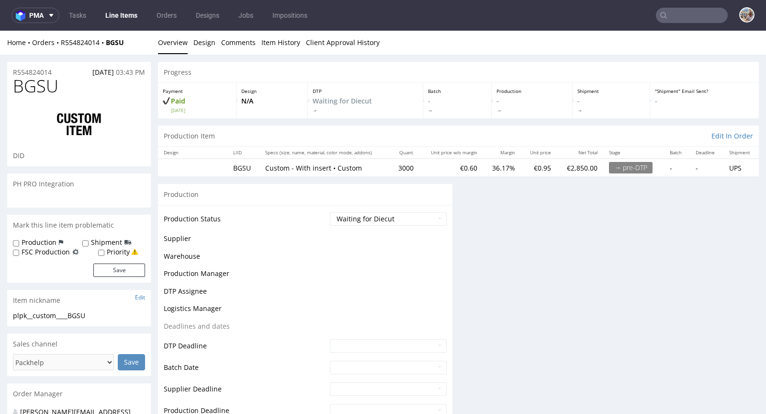
scroll to position [0, 0]
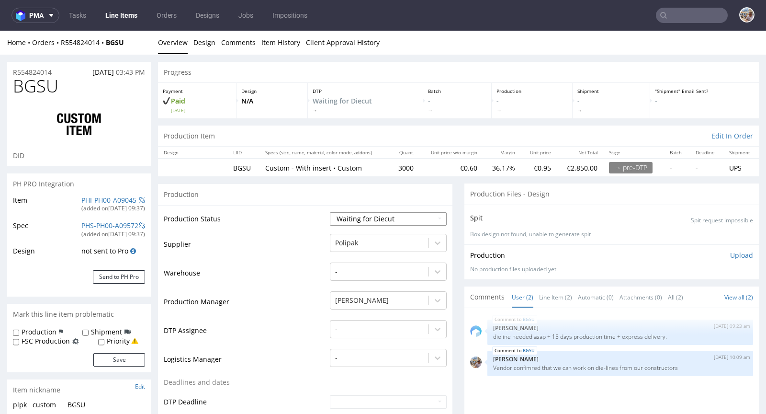
click at [373, 214] on select "Waiting for Artwork Waiting for Diecut Waiting for Mockup Waiting for DTP Waiti…" at bounding box center [388, 218] width 117 height 13
select select "pre_dtp_waiting_for_artwork"
click at [330, 212] on select "Waiting for Artwork Waiting for Diecut Waiting for Mockup Waiting for DTP Waiti…" at bounding box center [388, 218] width 117 height 13
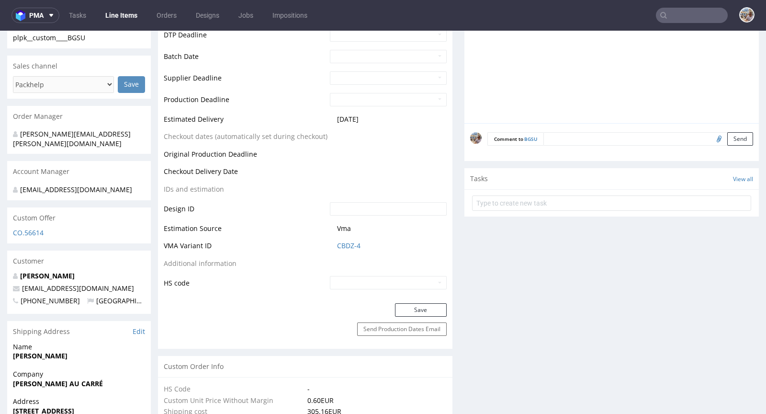
scroll to position [445, 0]
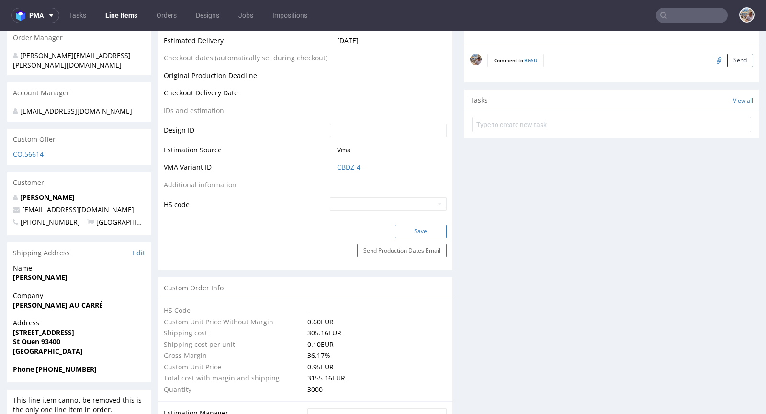
click at [411, 226] on button "Save" at bounding box center [421, 231] width 52 height 13
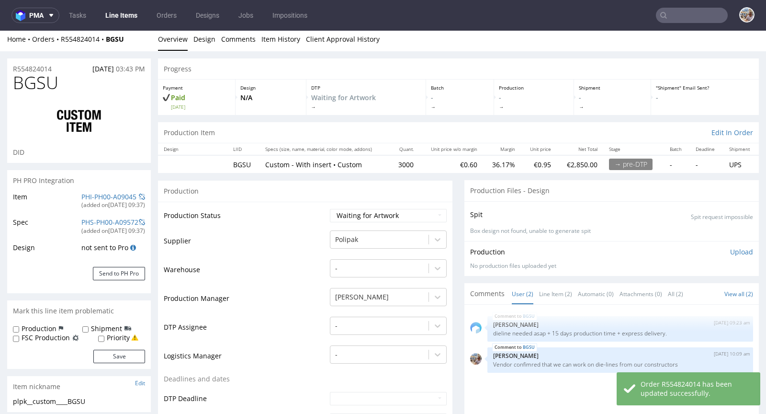
scroll to position [0, 0]
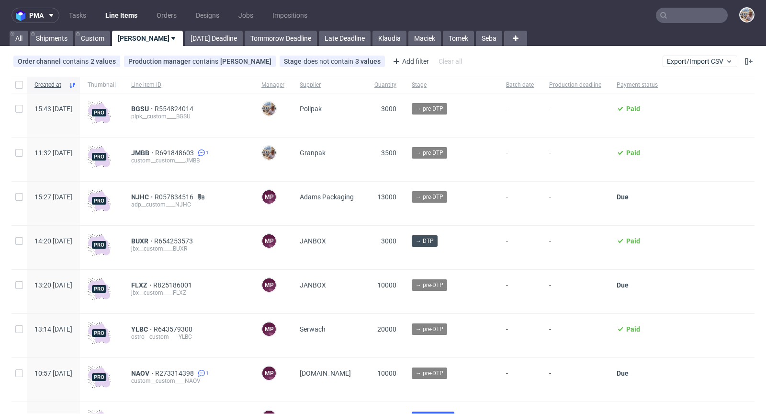
click at [660, 19] on icon at bounding box center [664, 15] width 8 height 8
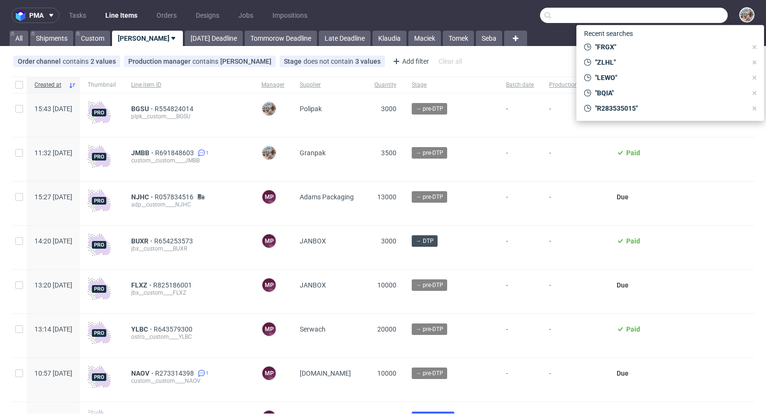
click at [680, 12] on input "text" at bounding box center [634, 15] width 188 height 15
paste input "ZNOR"
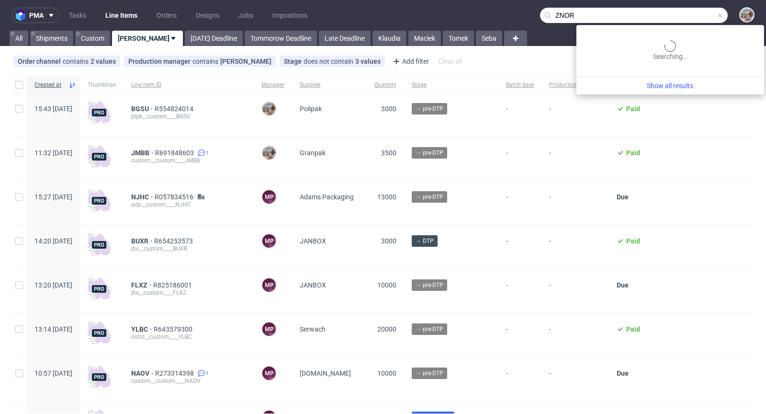
type input "ZNOR"
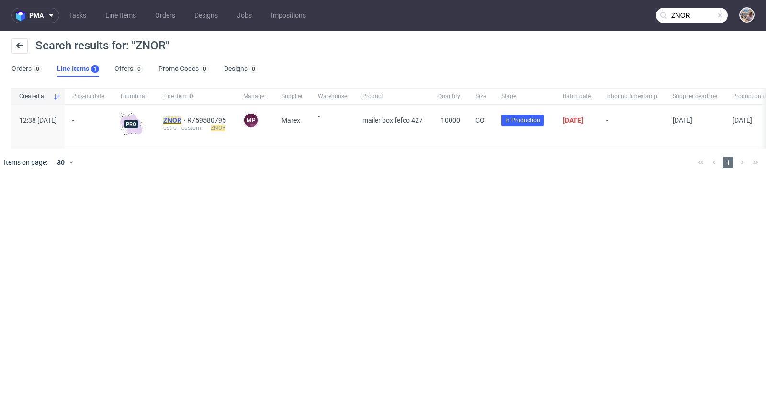
click at [182, 118] on mark "ZNOR" at bounding box center [172, 120] width 18 height 8
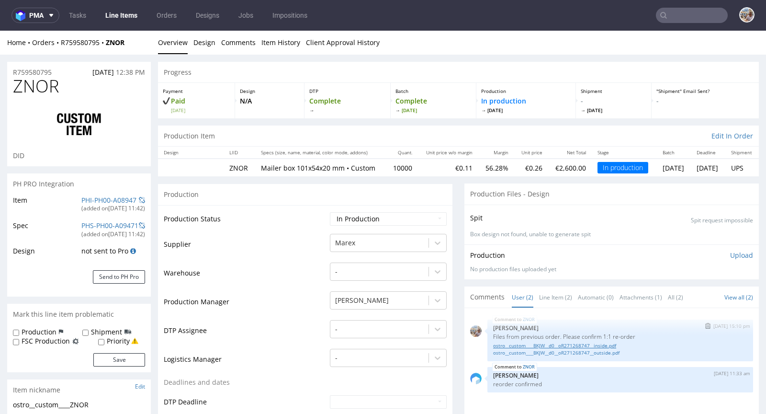
click at [598, 346] on link "ostro__custom____BKJW__d0__oR271268747__inside.pdf" at bounding box center [620, 345] width 254 height 7
click at [581, 349] on link "ostro__custom____BKJW__d0__oR271268747__outside.pdf" at bounding box center [620, 352] width 254 height 7
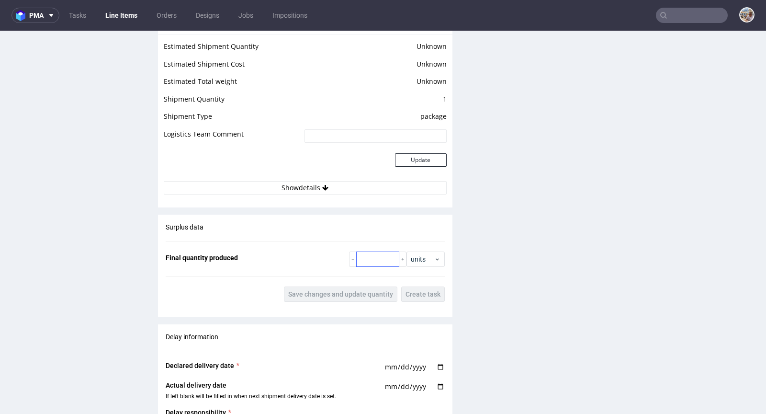
scroll to position [1300, 0]
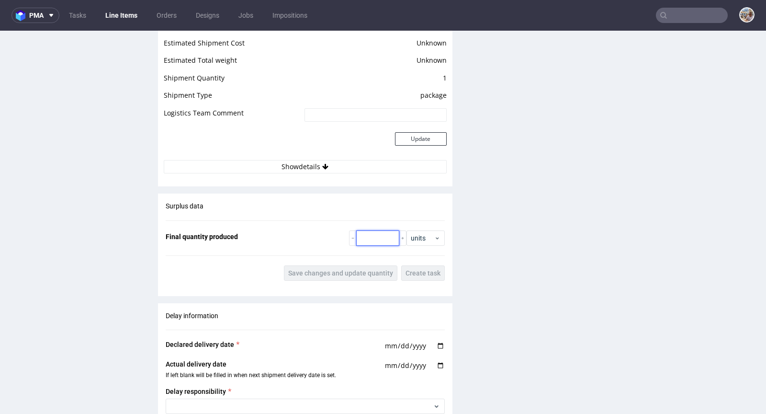
click at [370, 243] on input "number" at bounding box center [377, 237] width 43 height 15
type input "10000"
click at [319, 270] on span "Save changes and update quantity" at bounding box center [340, 273] width 105 height 7
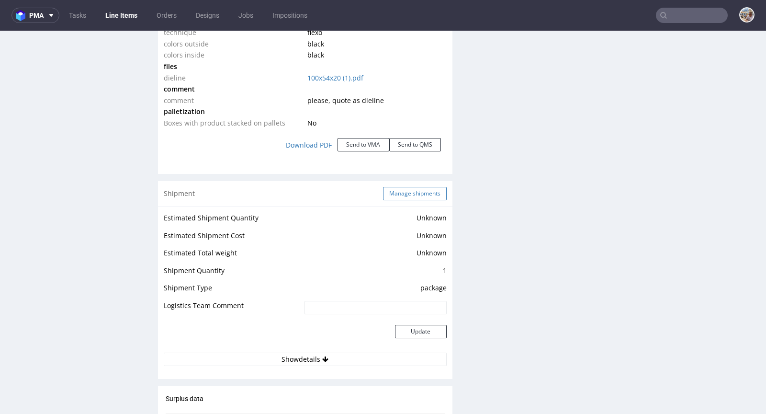
scroll to position [1121, 0]
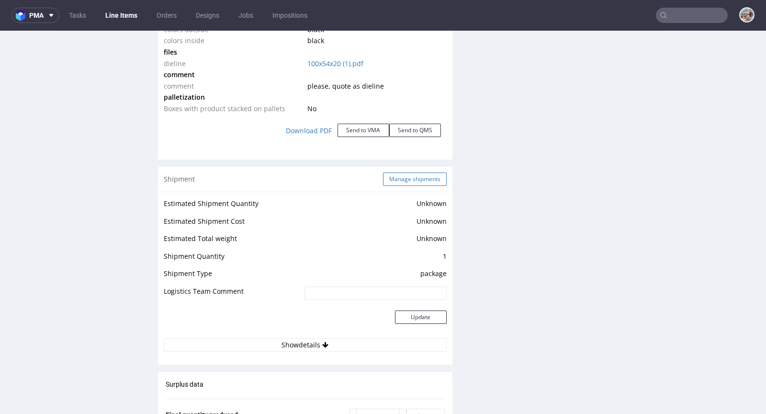
click at [411, 176] on button "Manage shipments" at bounding box center [415, 178] width 64 height 13
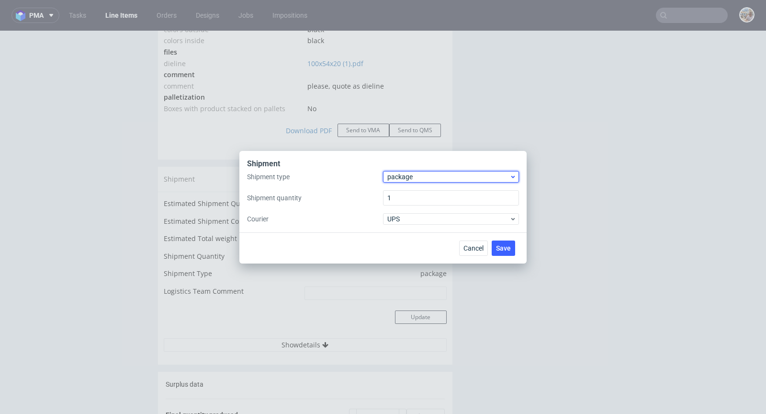
click at [410, 176] on span "package" at bounding box center [449, 177] width 122 height 10
click at [411, 194] on div "pallet" at bounding box center [451, 196] width 128 height 17
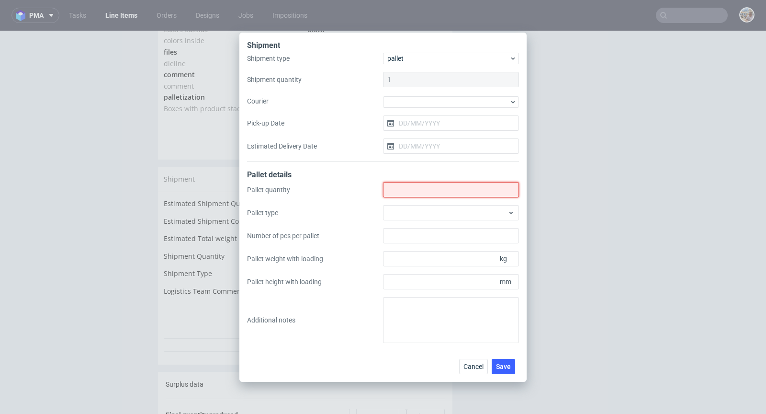
click at [406, 195] on input "Shipment type" at bounding box center [451, 189] width 136 height 15
type input "1"
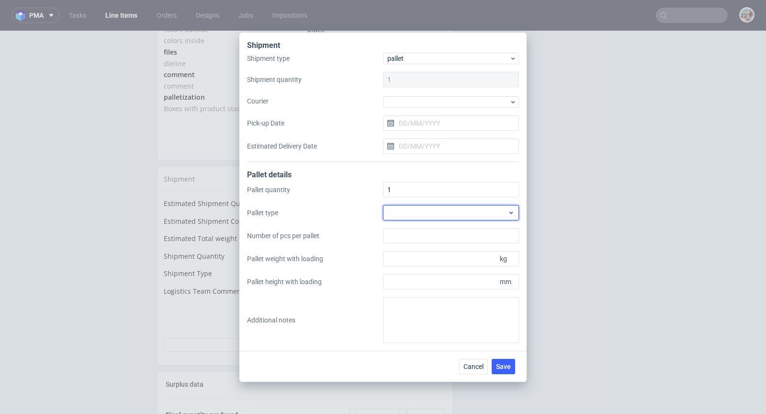
click at [453, 218] on div at bounding box center [451, 212] width 136 height 15
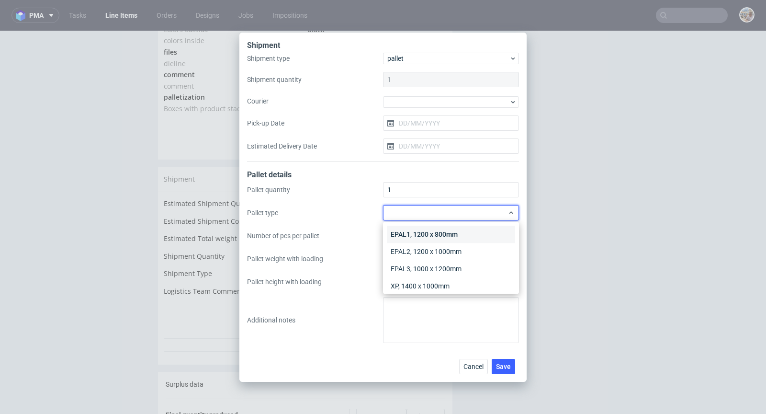
click at [454, 234] on div "EPAL1, 1200 x 800mm" at bounding box center [451, 234] width 128 height 17
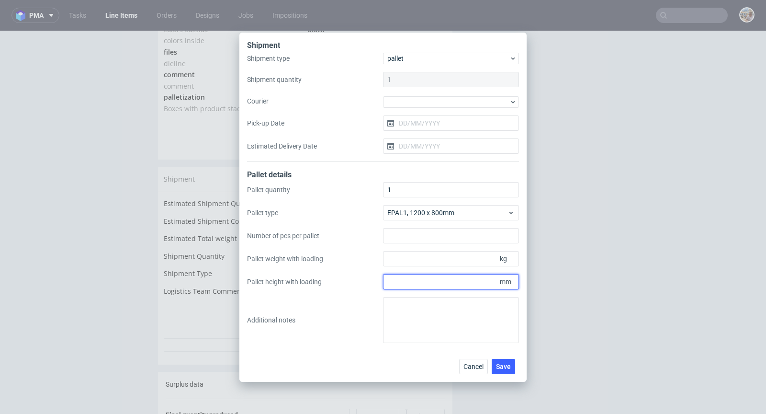
click at [476, 280] on input "Pallet height with loading" at bounding box center [451, 281] width 136 height 15
type input "1500"
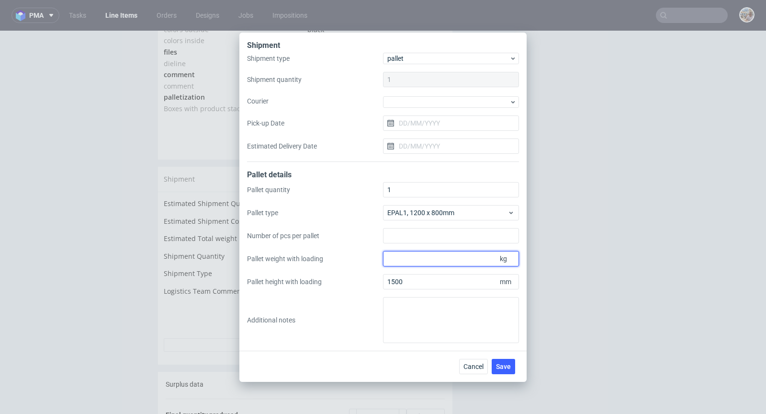
click at [450, 261] on input "Pallet weight with loading" at bounding box center [451, 258] width 136 height 15
type input "170"
click at [502, 369] on span "Save" at bounding box center [503, 366] width 15 height 7
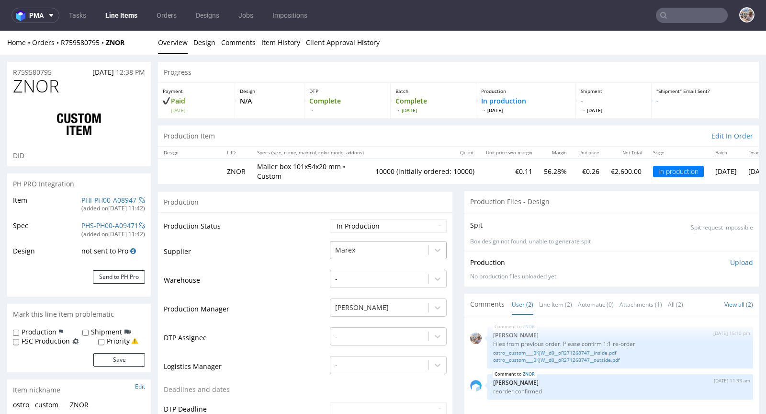
type input "10000"
click at [380, 223] on select "Waiting for Artwork Waiting for Diecut Waiting for Mockup Waiting for DTP Waiti…" at bounding box center [388, 225] width 117 height 13
select select "production_complete"
click at [330, 219] on select "Waiting for Artwork Waiting for Diecut Waiting for Mockup Waiting for DTP Waiti…" at bounding box center [388, 225] width 117 height 13
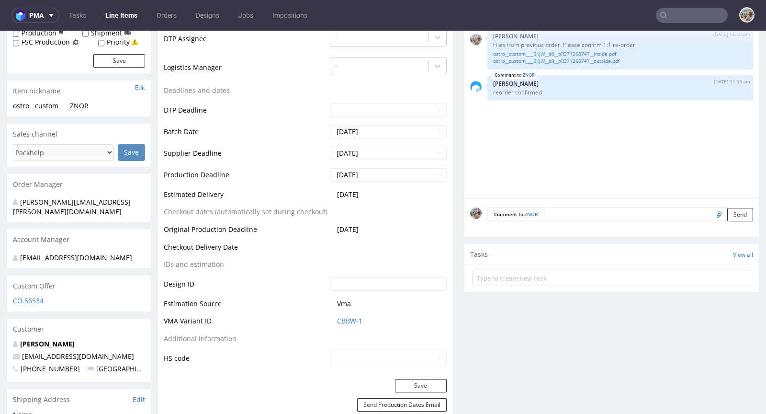
scroll to position [310, 0]
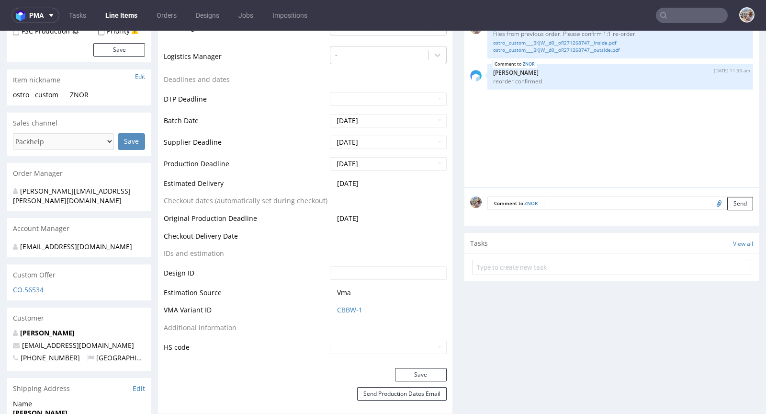
click at [411, 358] on div "Production Status Waiting for Artwork Waiting for Diecut Waiting for Mockup Wai…" at bounding box center [305, 134] width 295 height 465
click at [411, 368] on button "Save" at bounding box center [421, 374] width 52 height 13
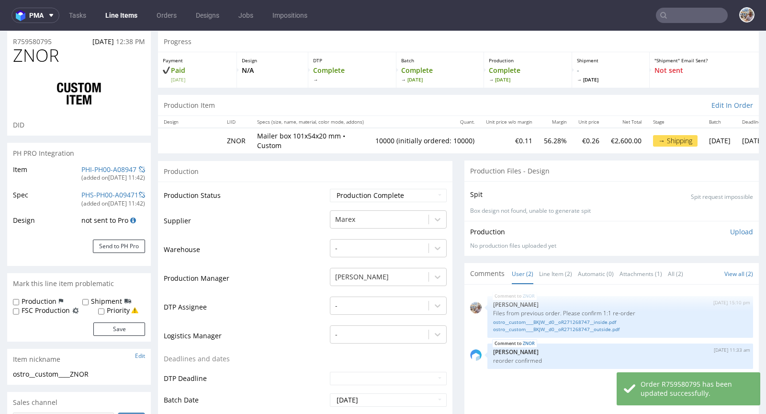
scroll to position [0, 0]
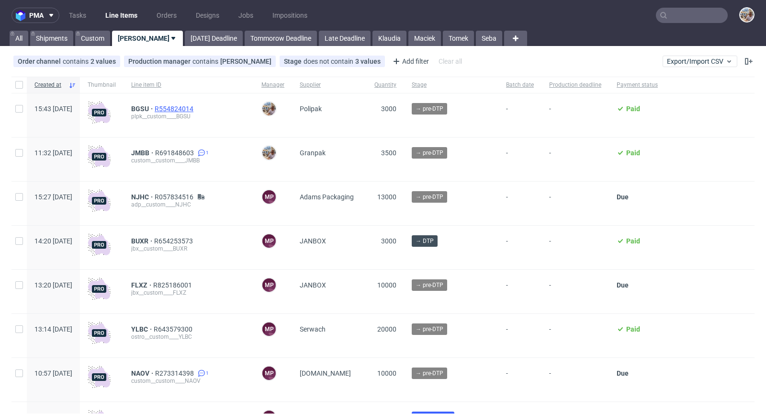
click at [191, 107] on span "R554824014" at bounding box center [175, 109] width 41 height 8
click at [195, 107] on span "R554824014" at bounding box center [175, 109] width 41 height 8
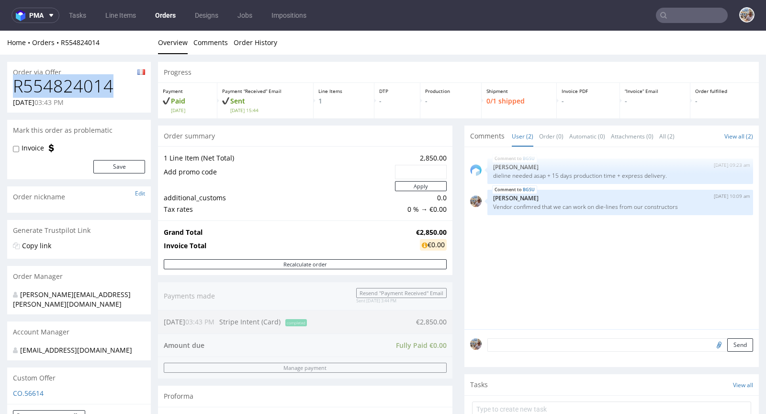
drag, startPoint x: 112, startPoint y: 93, endPoint x: 12, endPoint y: 90, distance: 99.2
click at [12, 90] on div "R554824014 09.09.2025 03:43 PM" at bounding box center [79, 95] width 144 height 36
copy h1 "R554824014"
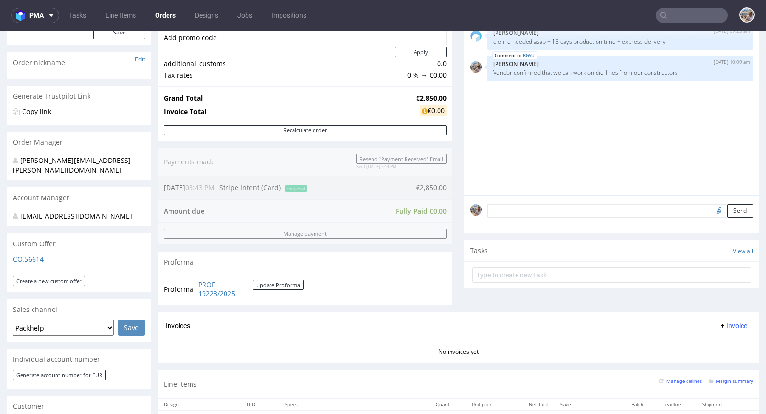
scroll to position [354, 0]
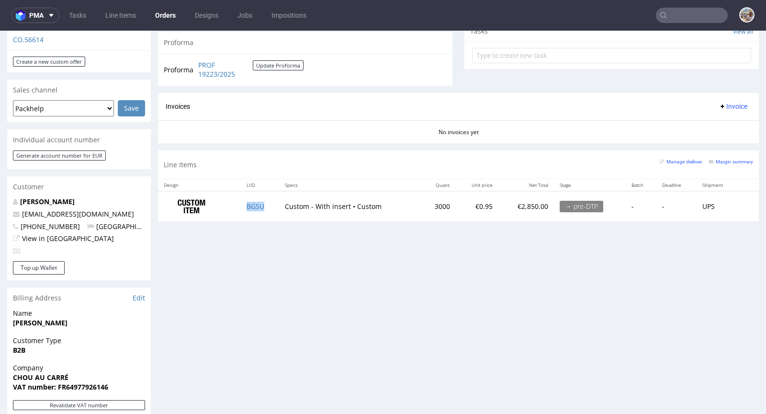
click at [269, 205] on td "BGSU" at bounding box center [260, 206] width 38 height 30
copy link "BGSU"
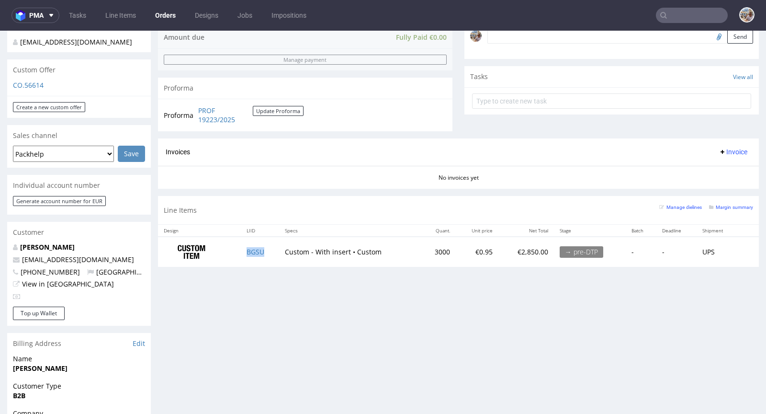
scroll to position [308, 0]
click at [724, 205] on small "Margin summary" at bounding box center [731, 207] width 44 height 5
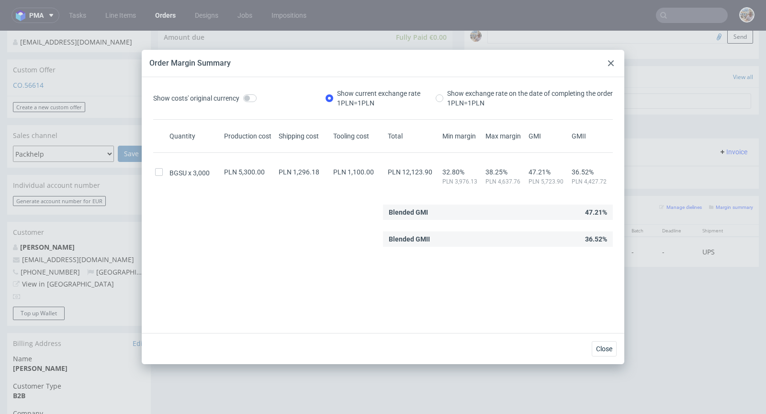
click at [606, 57] on div "Order Margin Summary" at bounding box center [383, 63] width 483 height 27
click at [611, 61] on icon at bounding box center [611, 63] width 6 height 6
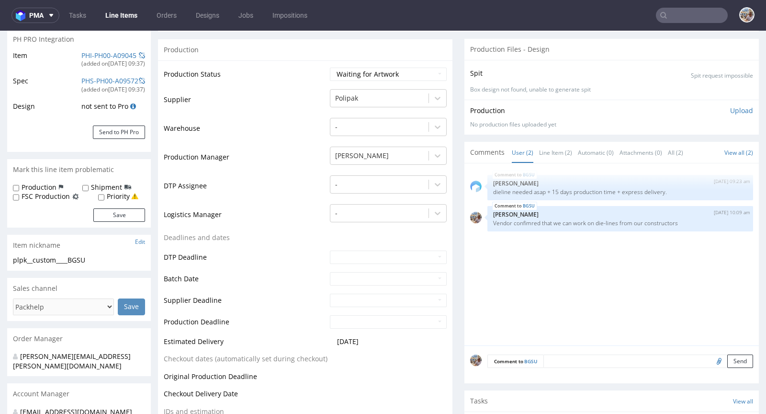
scroll to position [334, 0]
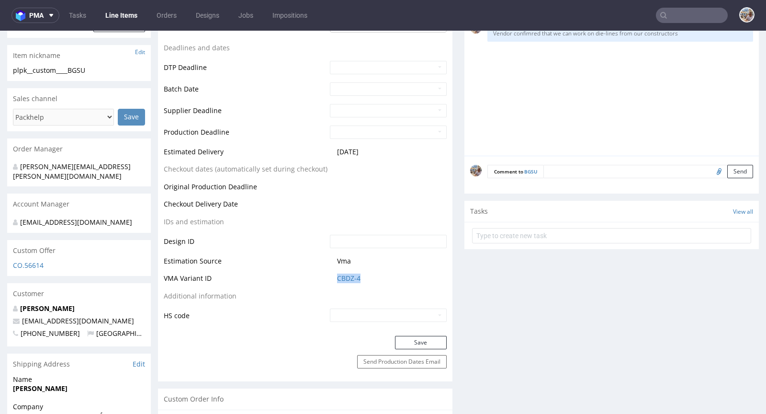
drag, startPoint x: 366, startPoint y: 277, endPoint x: 325, endPoint y: 275, distance: 40.8
click at [328, 275] on td "CBDZ-4" at bounding box center [387, 282] width 119 height 18
copy link "CBDZ-4"
click at [347, 281] on link "CBDZ-4" at bounding box center [348, 279] width 23 height 10
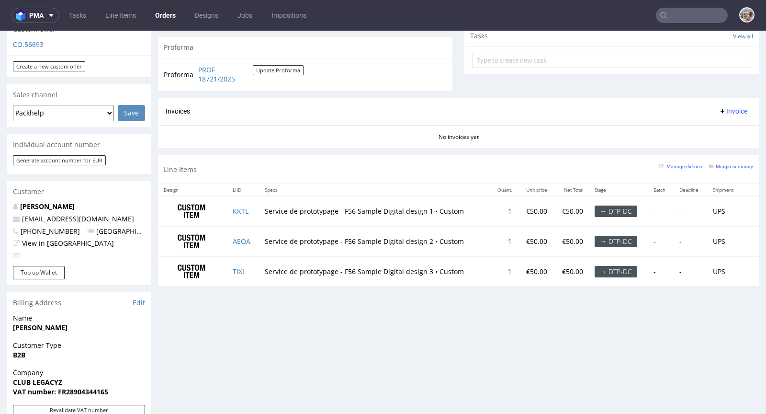
scroll to position [349, 0]
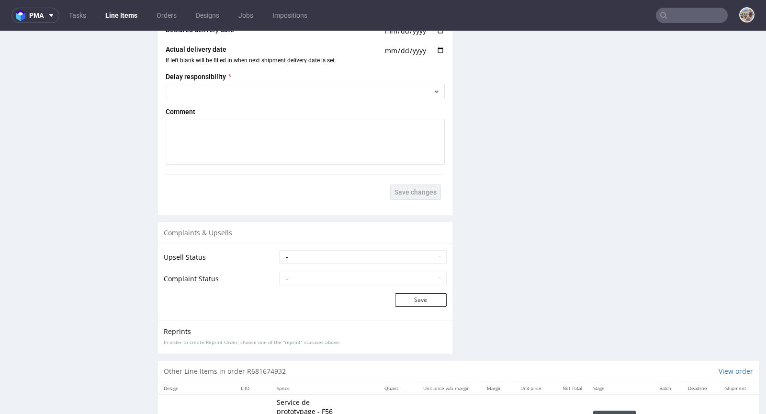
scroll to position [1632, 0]
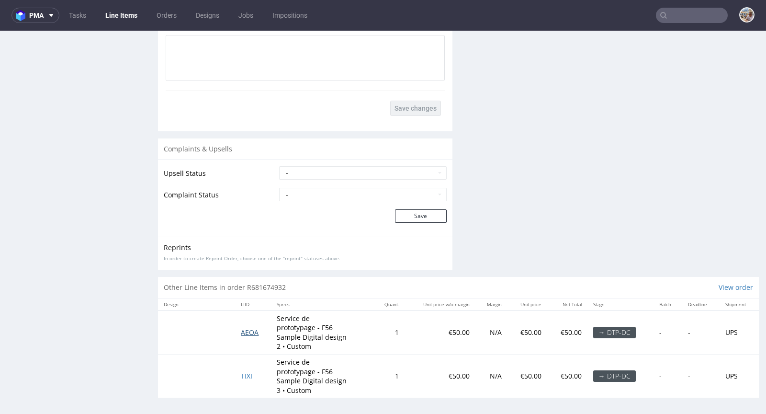
click at [244, 331] on span "AEOA" at bounding box center [250, 332] width 18 height 9
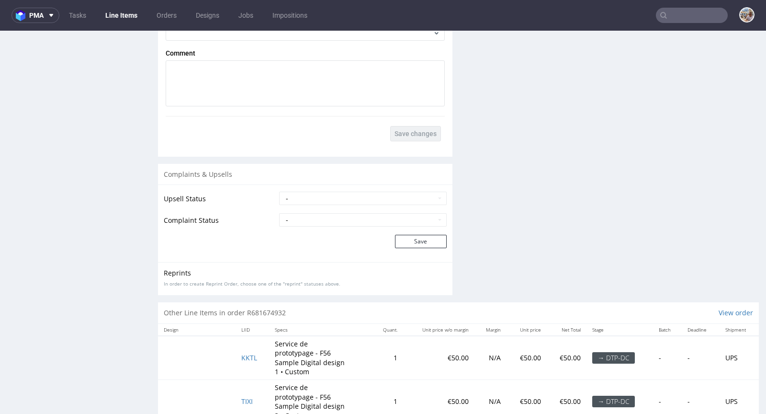
scroll to position [1632, 0]
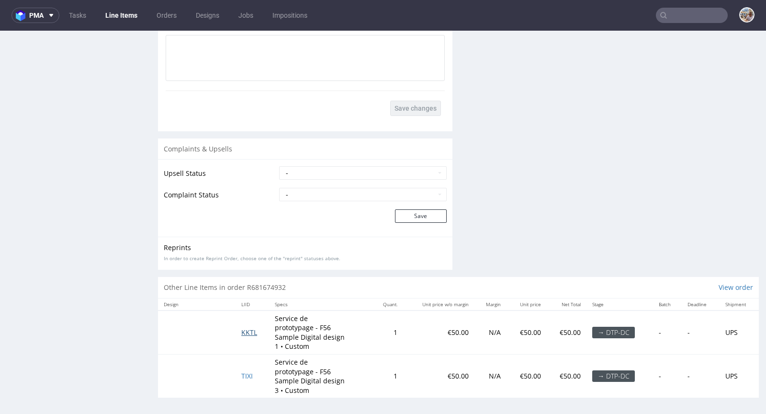
click at [243, 328] on span "KKTL" at bounding box center [249, 332] width 16 height 9
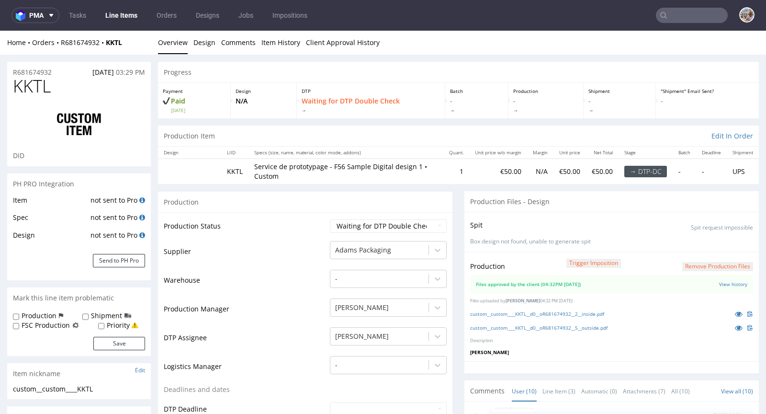
scroll to position [337, 0]
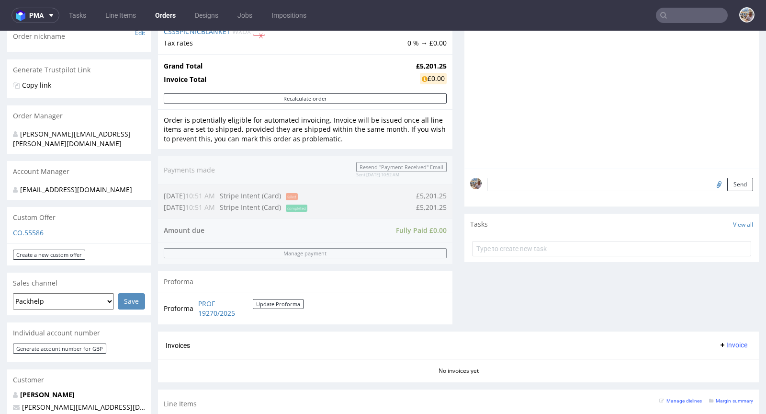
scroll to position [344, 0]
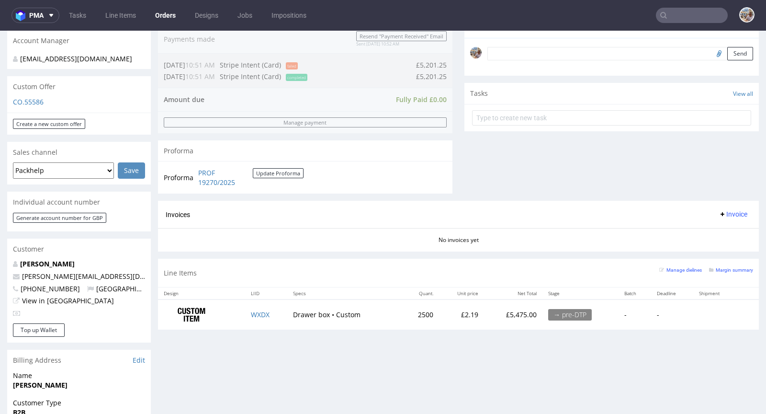
scroll to position [374, 0]
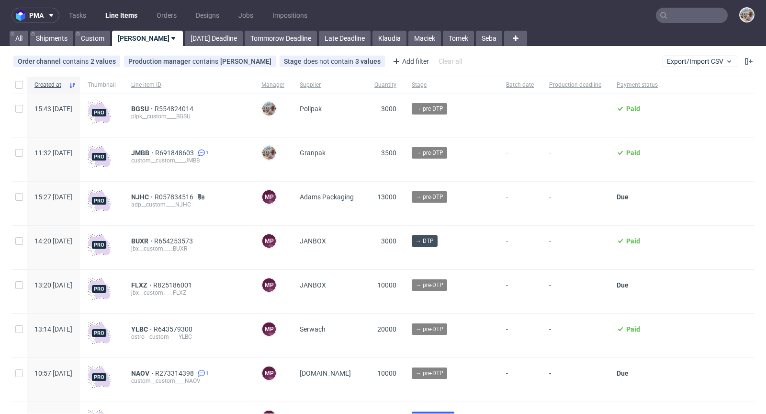
click at [685, 17] on input "text" at bounding box center [692, 15] width 72 height 15
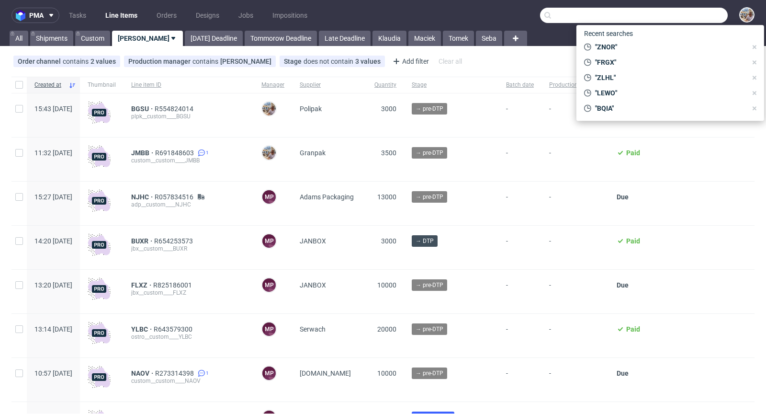
paste input "AQCD"
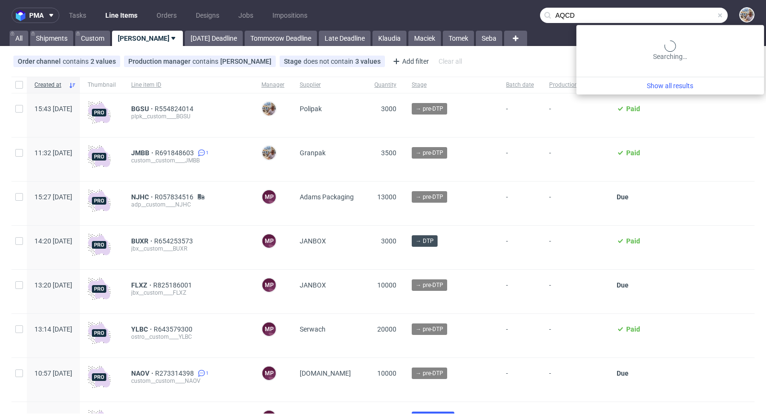
type input "AQCD"
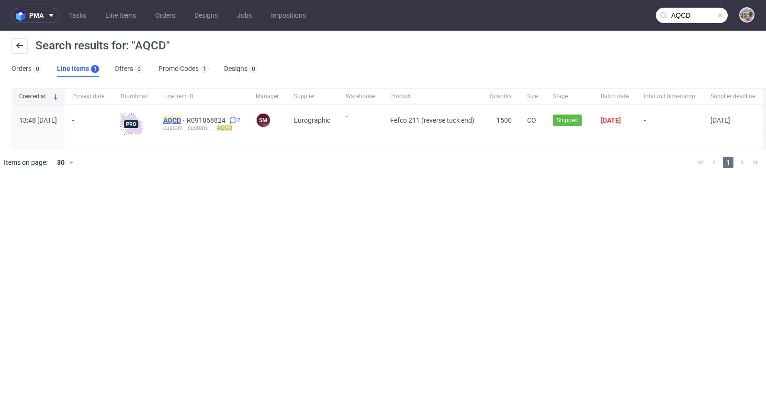
click at [181, 116] on mark "AQCD" at bounding box center [172, 120] width 18 height 8
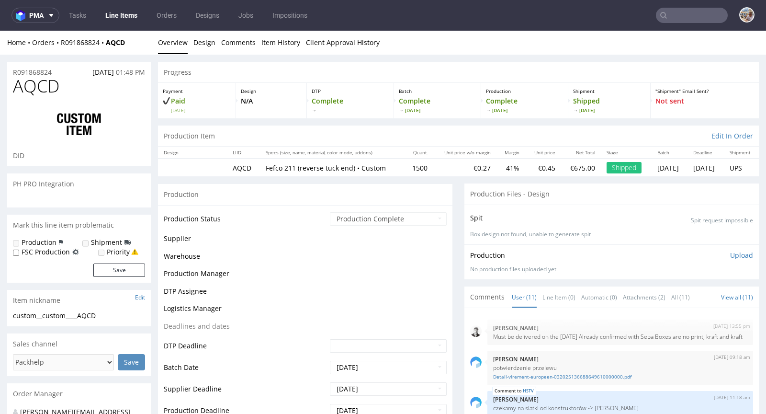
scroll to position [233, 0]
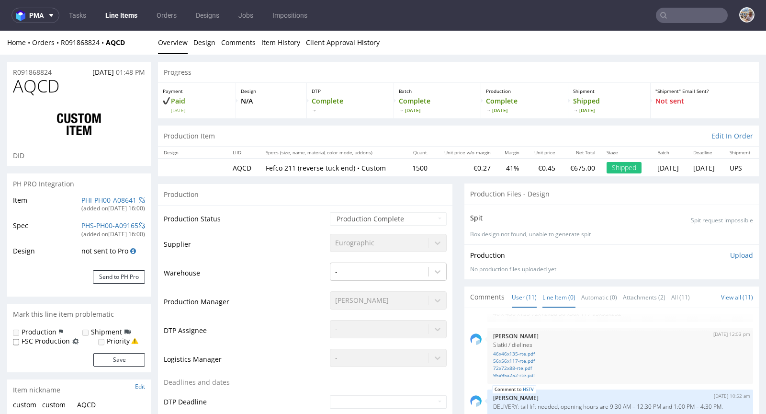
click at [544, 306] on link "Line Item (0)" at bounding box center [559, 297] width 33 height 21
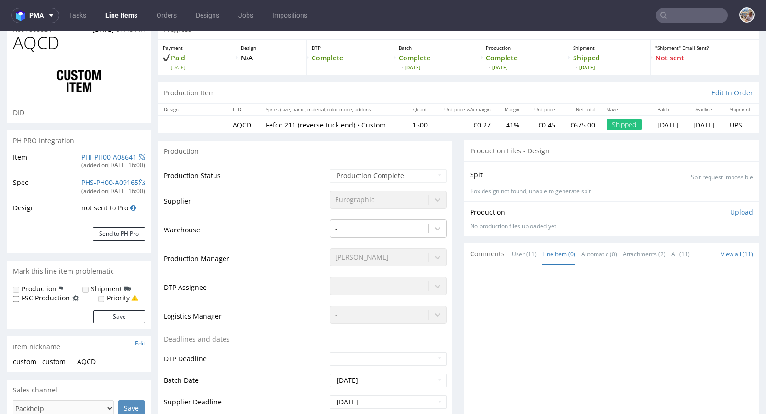
scroll to position [188, 0]
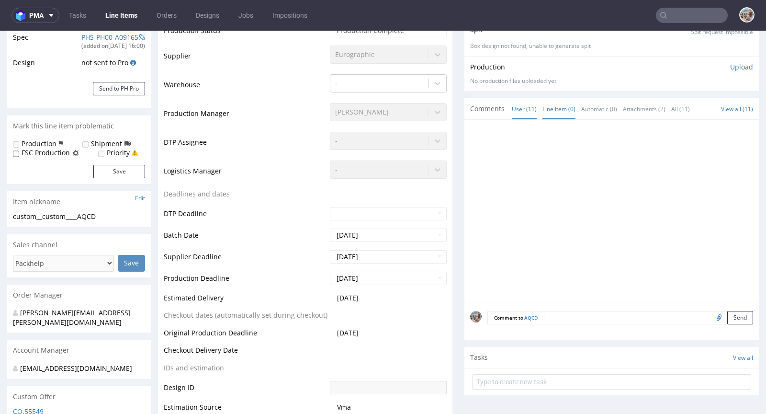
click at [512, 119] on link "User (11)" at bounding box center [524, 109] width 25 height 21
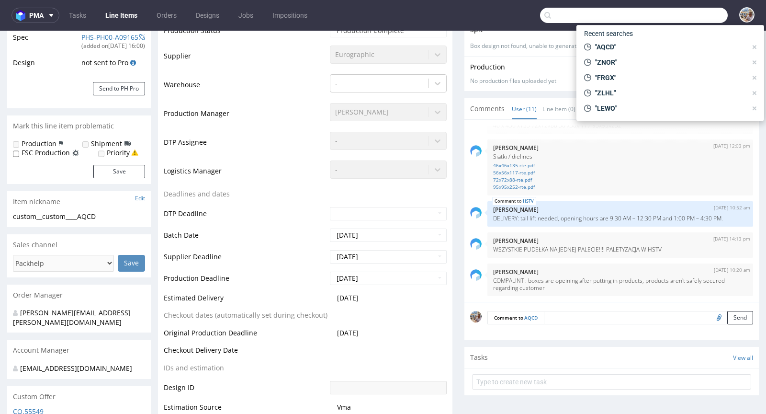
click at [685, 18] on input "text" at bounding box center [634, 15] width 188 height 15
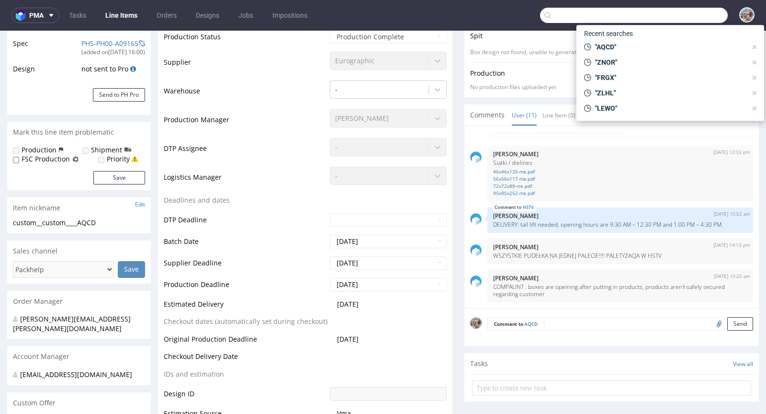
scroll to position [184, 0]
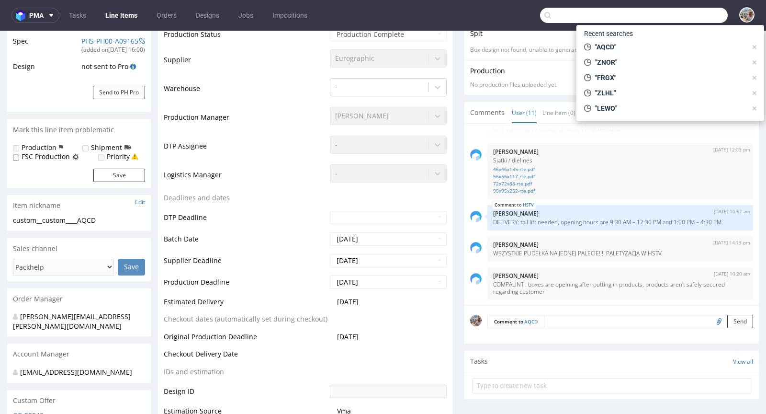
paste input "R477595638"
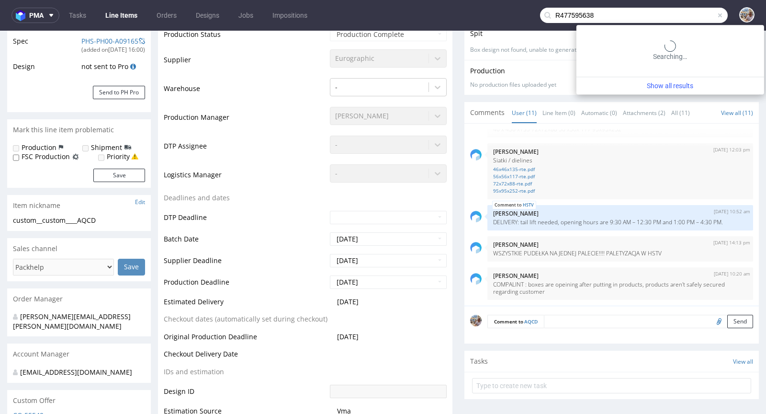
type input "R477595638"
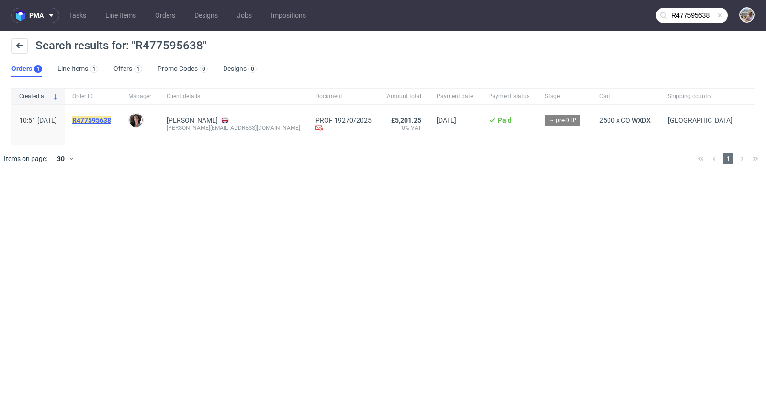
click at [111, 121] on mark "R477595638" at bounding box center [91, 120] width 39 height 8
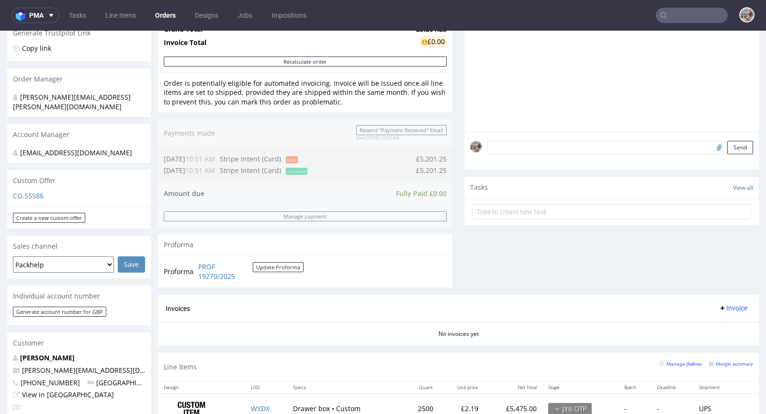
scroll to position [295, 0]
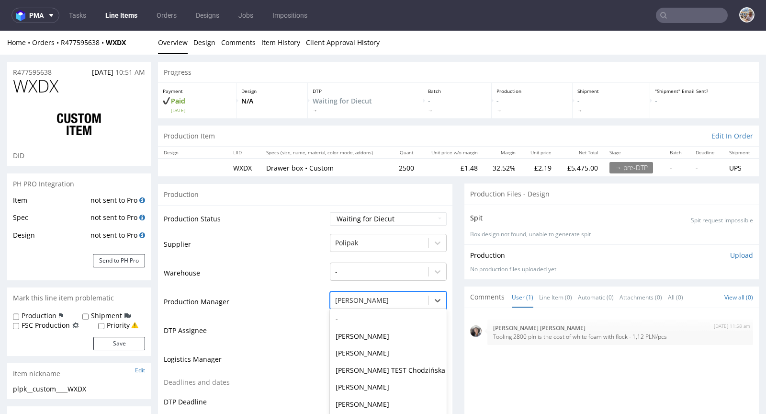
scroll to position [37, 0]
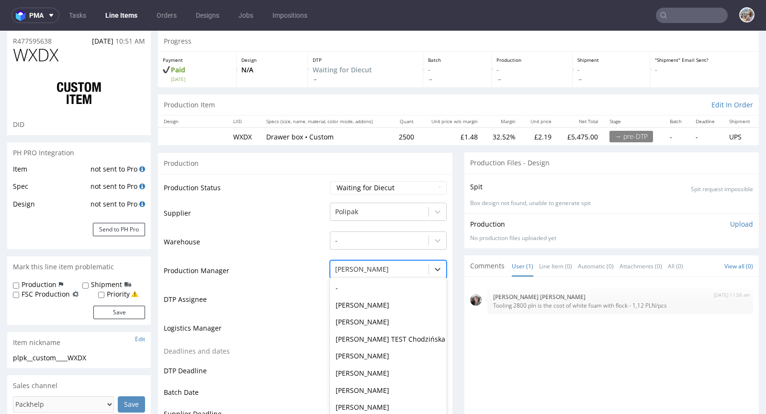
click at [359, 274] on div "Michał Palasek, 28 of 62. 62 results available. Use Up and Down to choose optio…" at bounding box center [388, 266] width 117 height 13
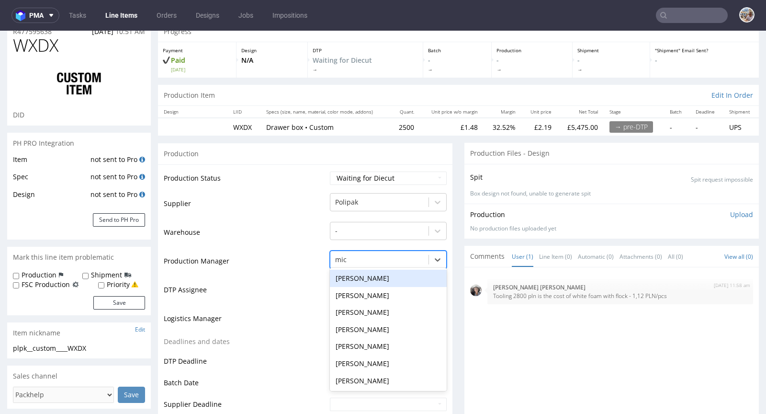
scroll to position [0, 0]
type input "michał pala"
click at [363, 276] on div "[PERSON_NAME]" at bounding box center [388, 278] width 117 height 17
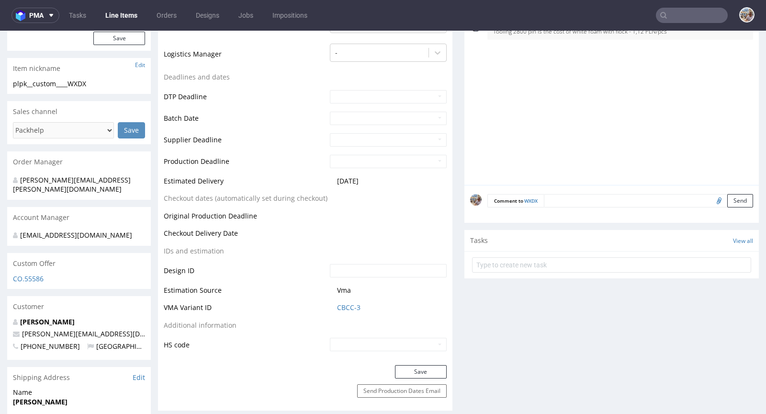
scroll to position [327, 0]
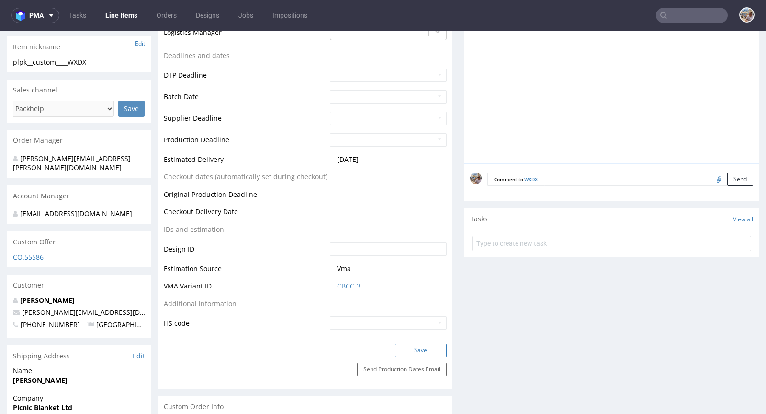
click at [417, 349] on button "Save" at bounding box center [421, 349] width 52 height 13
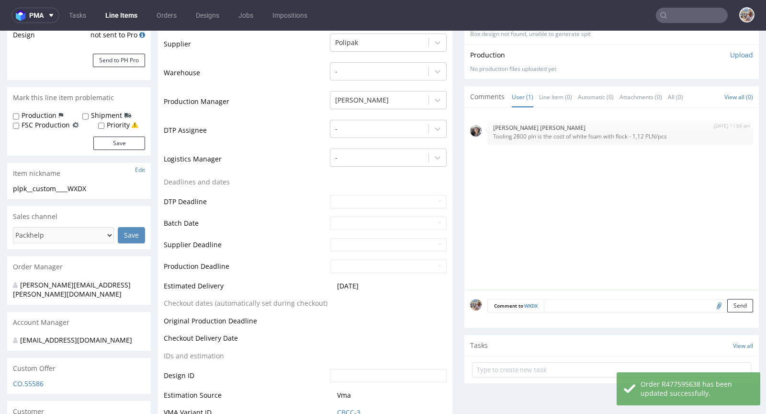
scroll to position [0, 0]
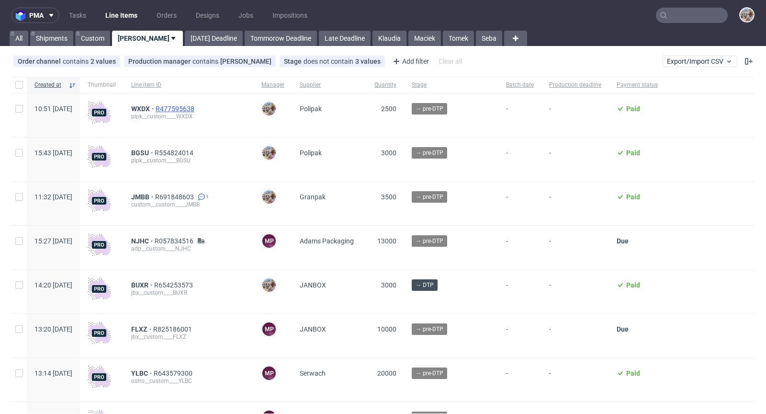
click at [196, 105] on span "R477595638" at bounding box center [176, 109] width 41 height 8
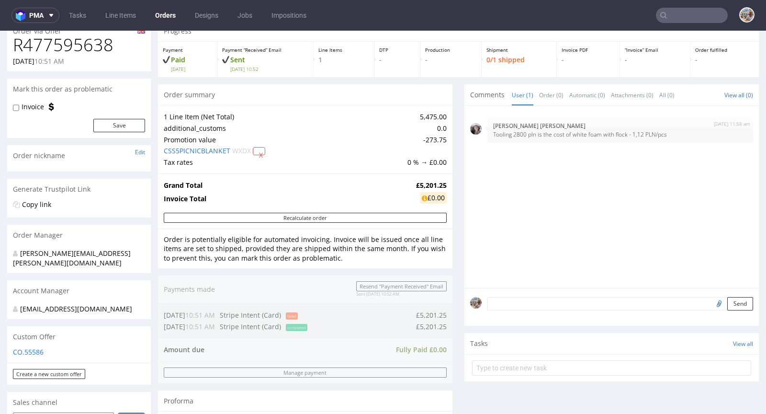
scroll to position [191, 0]
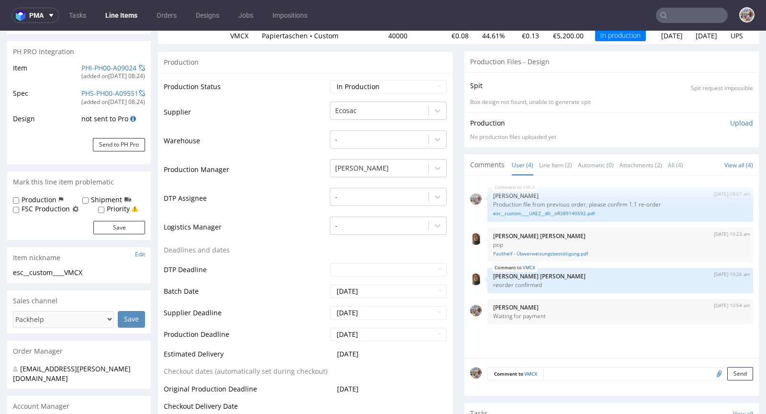
scroll to position [269, 0]
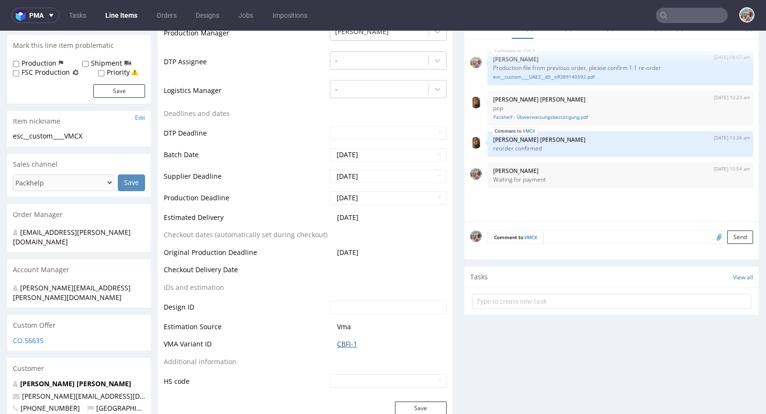
click at [349, 343] on link "CBFI-1" at bounding box center [347, 344] width 20 height 10
click at [396, 152] on input "[DATE]" at bounding box center [388, 154] width 117 height 13
click at [416, 141] on td at bounding box center [387, 137] width 119 height 22
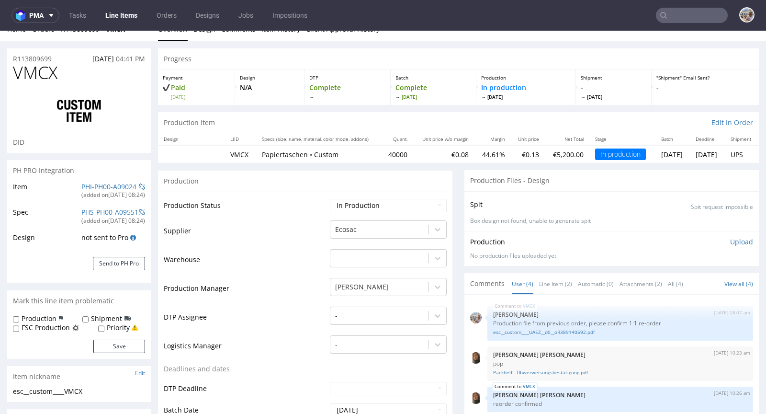
scroll to position [20, 0]
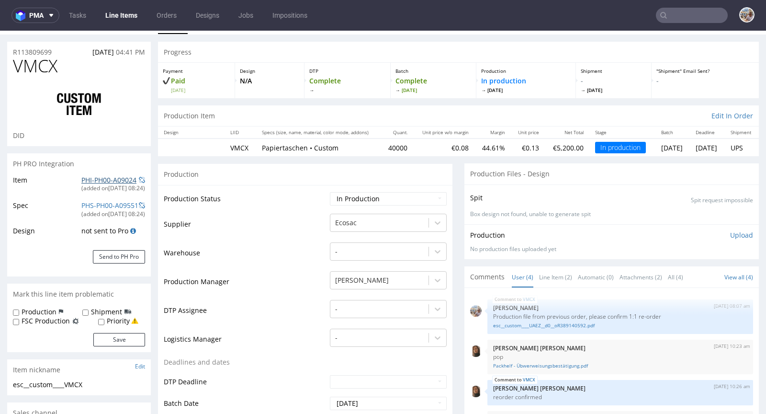
click at [95, 178] on link "PHI-PH00-A09024" at bounding box center [108, 179] width 55 height 9
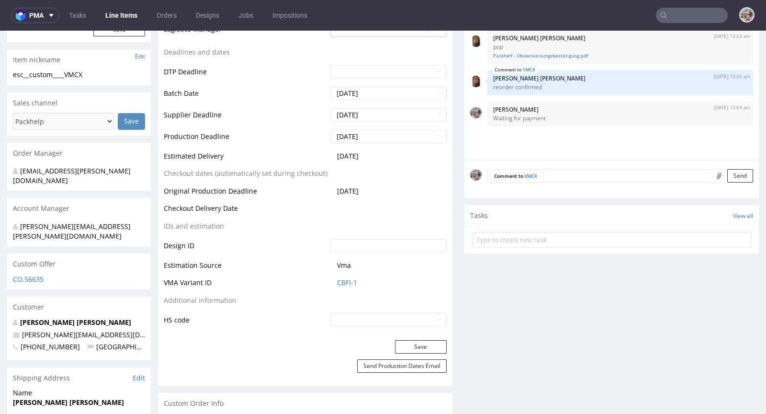
scroll to position [322, 0]
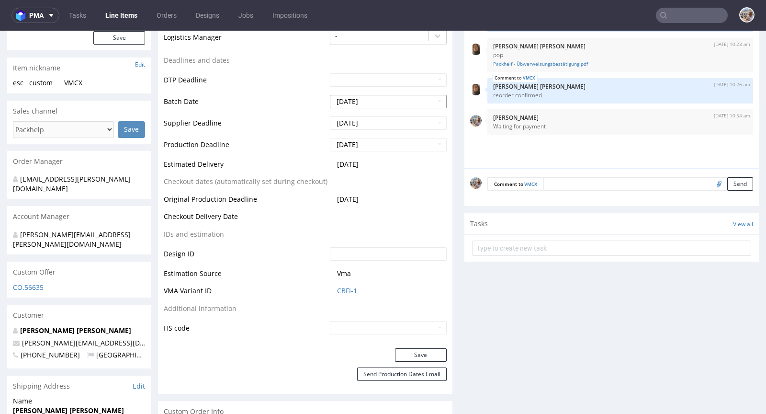
click at [395, 100] on input "[DATE]" at bounding box center [388, 101] width 117 height 13
click at [396, 105] on input "[DATE]" at bounding box center [388, 101] width 117 height 13
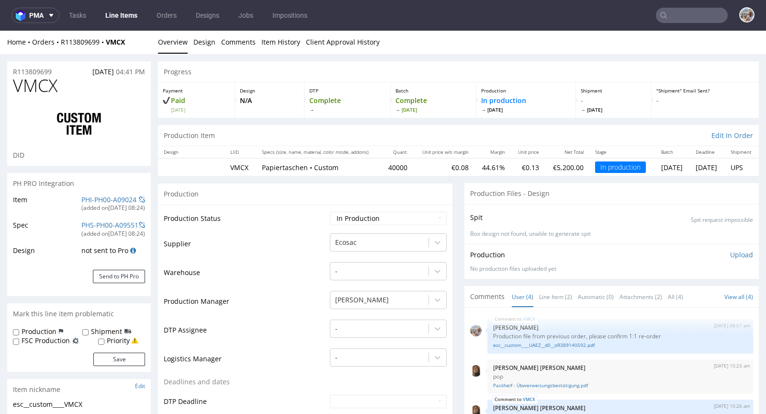
scroll to position [0, 0]
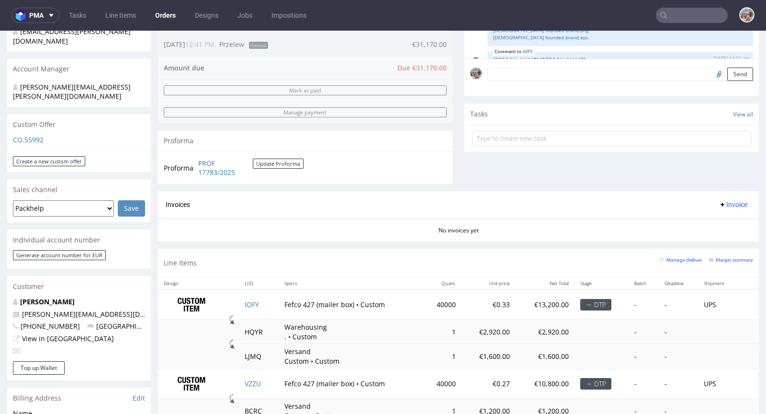
scroll to position [315, 0]
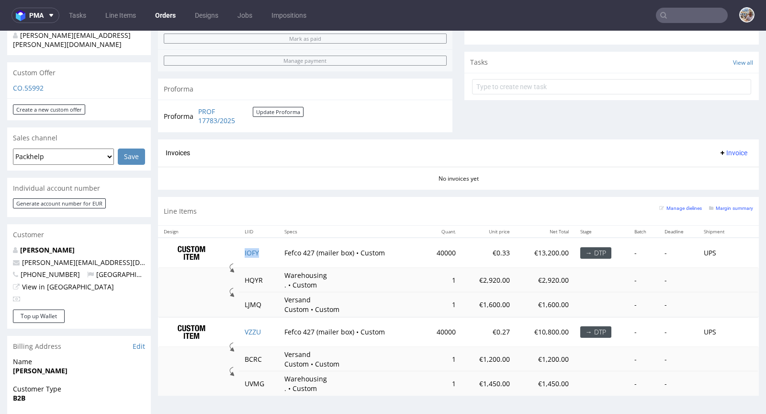
click at [261, 251] on td "IOFY" at bounding box center [259, 253] width 40 height 30
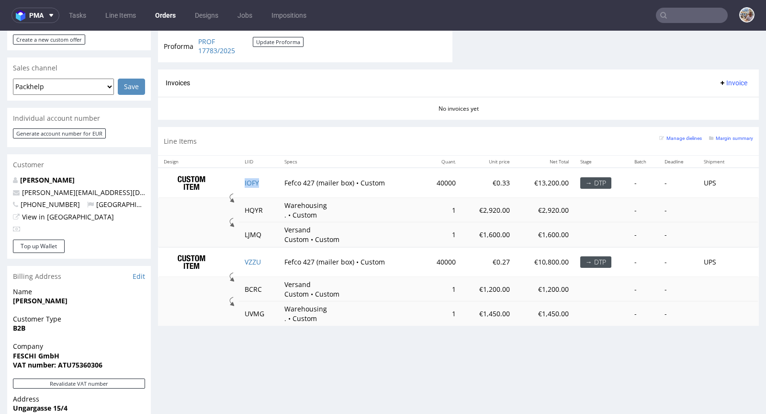
scroll to position [388, 0]
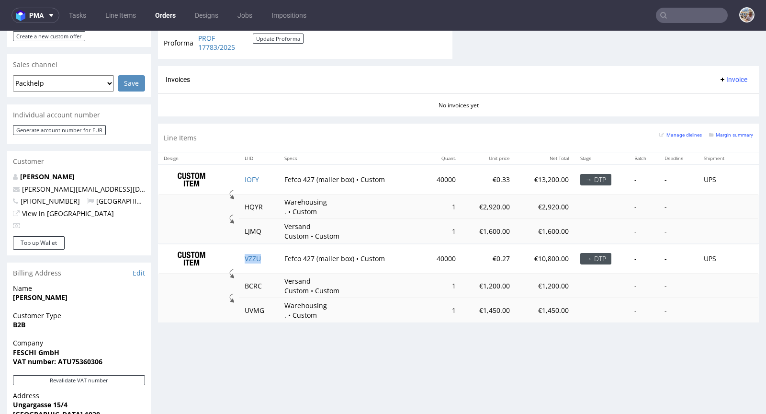
click at [264, 253] on td "VZZU" at bounding box center [259, 259] width 40 height 30
drag, startPoint x: 281, startPoint y: 178, endPoint x: 310, endPoint y: 177, distance: 29.3
click at [310, 177] on td "Fefco 427 (mailer box) • Custom" at bounding box center [351, 179] width 144 height 30
copy td "Fefco 427"
click at [250, 170] on td "IOFY" at bounding box center [259, 179] width 40 height 30
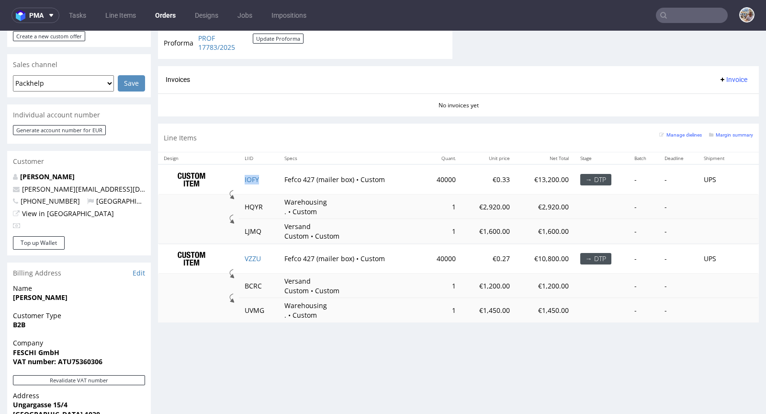
click at [250, 171] on td "IOFY" at bounding box center [259, 179] width 40 height 30
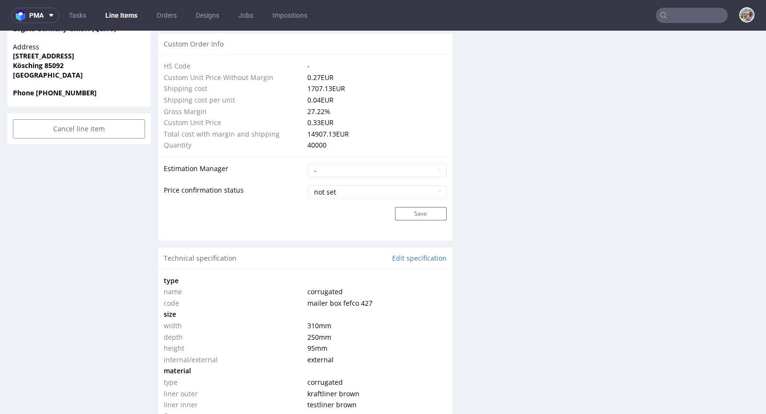
scroll to position [939, 0]
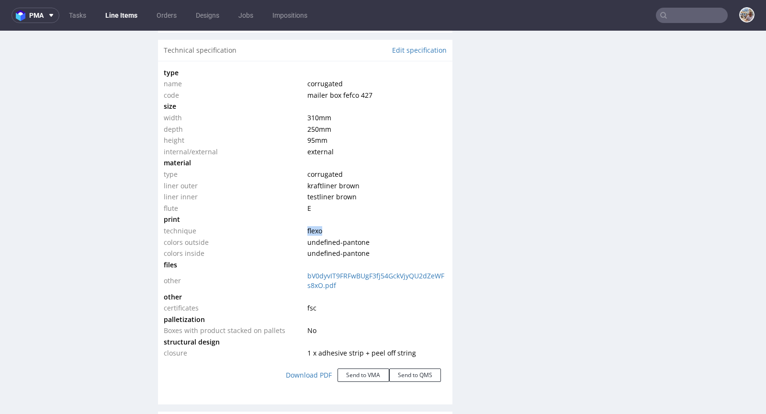
drag, startPoint x: 325, startPoint y: 228, endPoint x: 303, endPoint y: 228, distance: 21.6
click at [305, 228] on td "flexo" at bounding box center [375, 230] width 141 height 11
copy span "flexo"
